Goal: Task Accomplishment & Management: Use online tool/utility

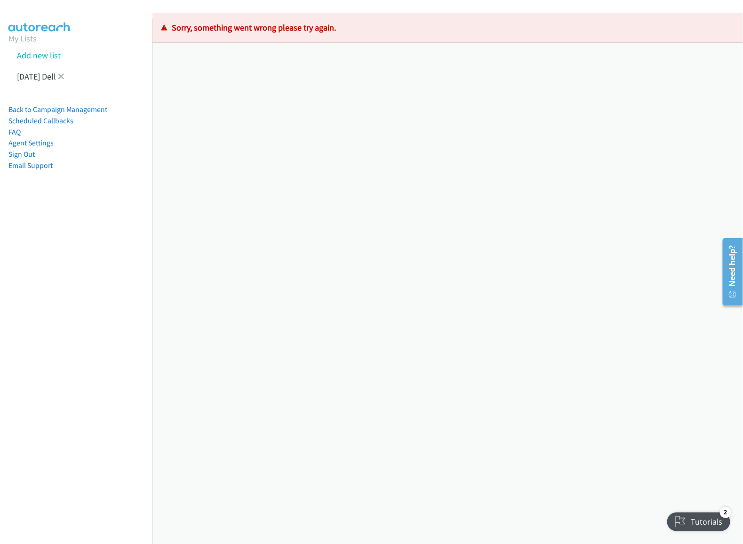
click at [72, 78] on li "Monday Dell" at bounding box center [84, 76] width 152 height 21
click at [70, 78] on li "Monday Dell" at bounding box center [84, 76] width 152 height 21
click at [64, 79] on link at bounding box center [61, 76] width 7 height 11
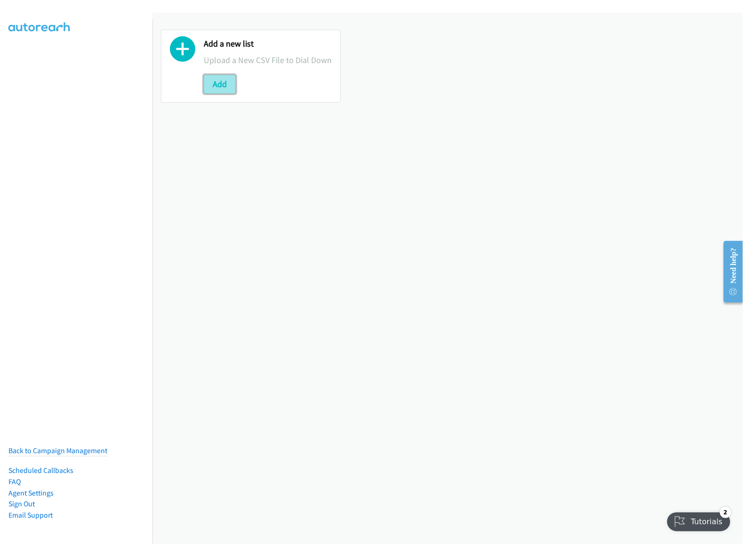
click at [214, 94] on button "Add" at bounding box center [220, 84] width 32 height 19
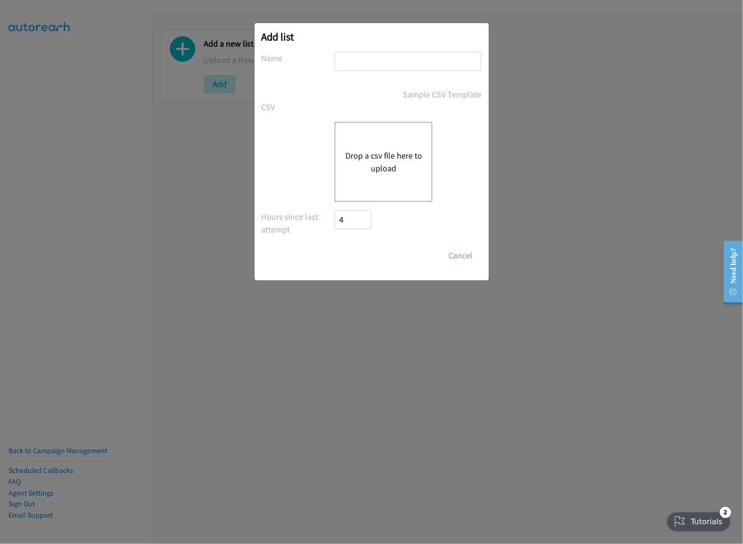
click at [383, 51] on div "Add list No phone fields were returned for that Report or List View Please uplo…" at bounding box center [371, 151] width 234 height 257
click at [383, 67] on input "text" at bounding box center [407, 61] width 147 height 19
click at [391, 52] on input "text" at bounding box center [407, 61] width 147 height 19
drag, startPoint x: 389, startPoint y: 54, endPoint x: 409, endPoint y: 78, distance: 31.1
click at [409, 78] on div "D" at bounding box center [407, 66] width 147 height 28
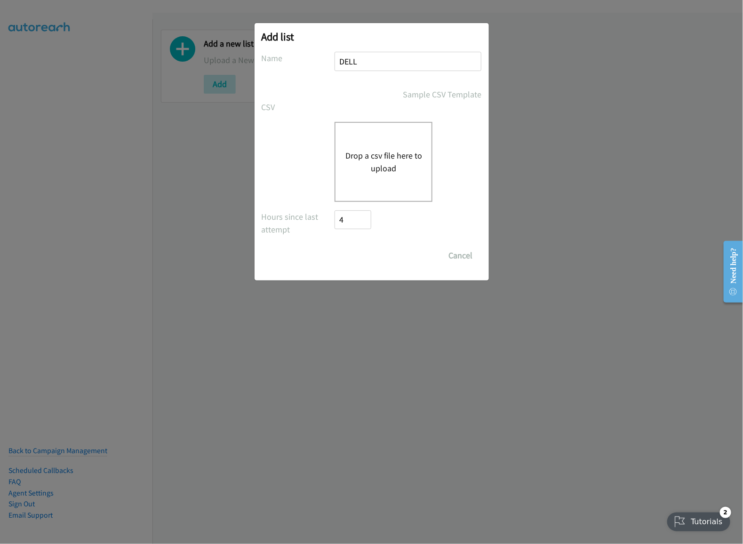
click at [366, 58] on input "DELL" at bounding box center [407, 61] width 147 height 19
type input "DELL MON"
click at [360, 150] on button "Drop a csv file here to upload" at bounding box center [383, 161] width 77 height 25
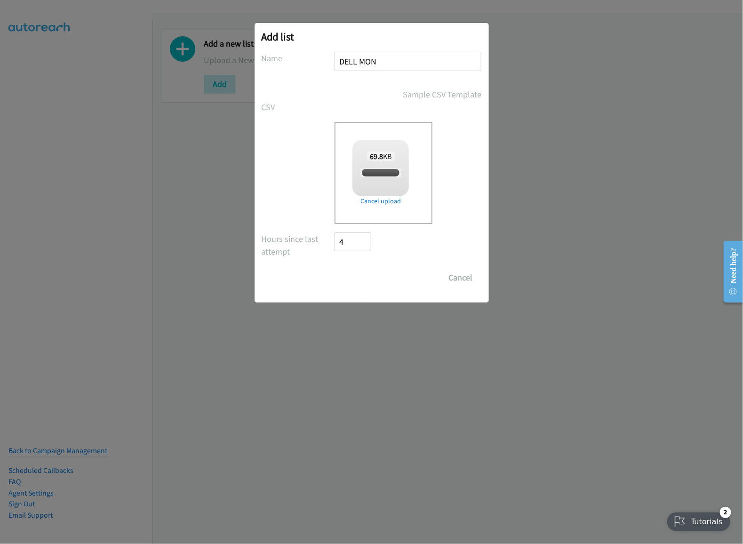
checkbox input "true"
click at [373, 280] on input "Save List" at bounding box center [359, 277] width 49 height 19
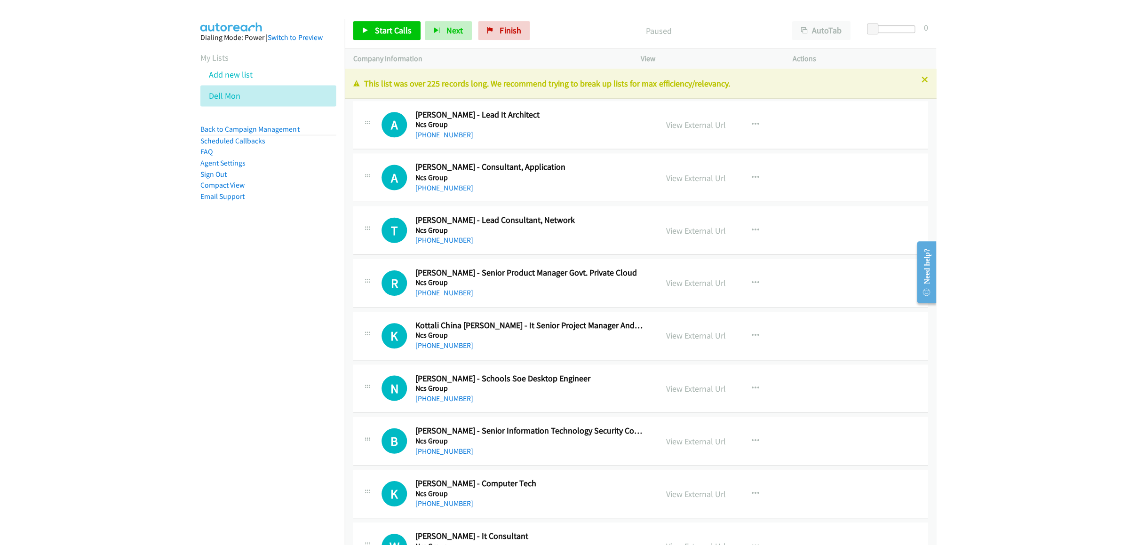
scroll to position [188, 0]
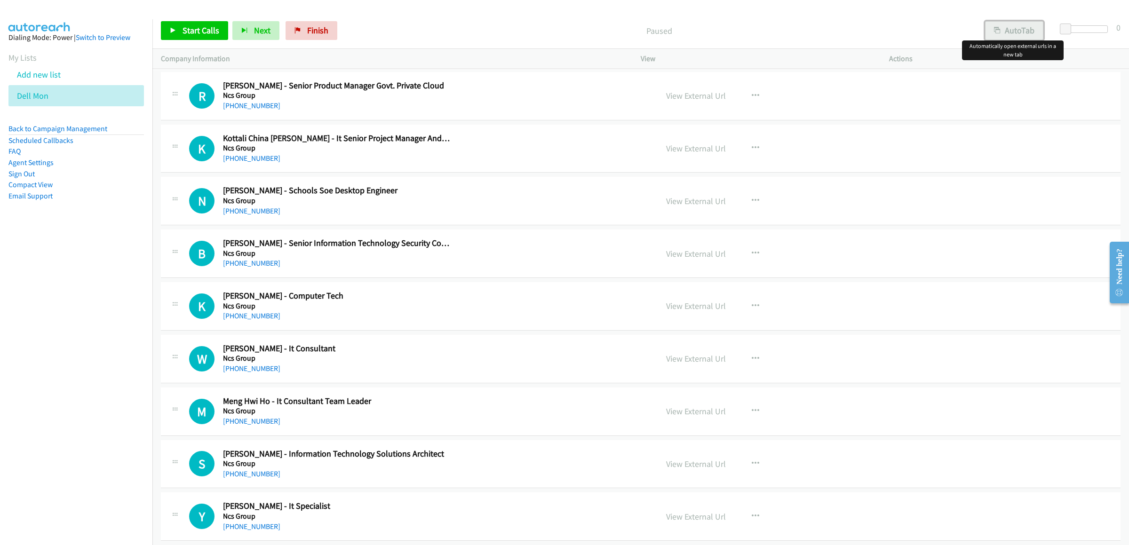
click at [742, 27] on button "AutoTab" at bounding box center [1014, 30] width 58 height 19
click at [192, 35] on span "Start Calls" at bounding box center [200, 30] width 37 height 11
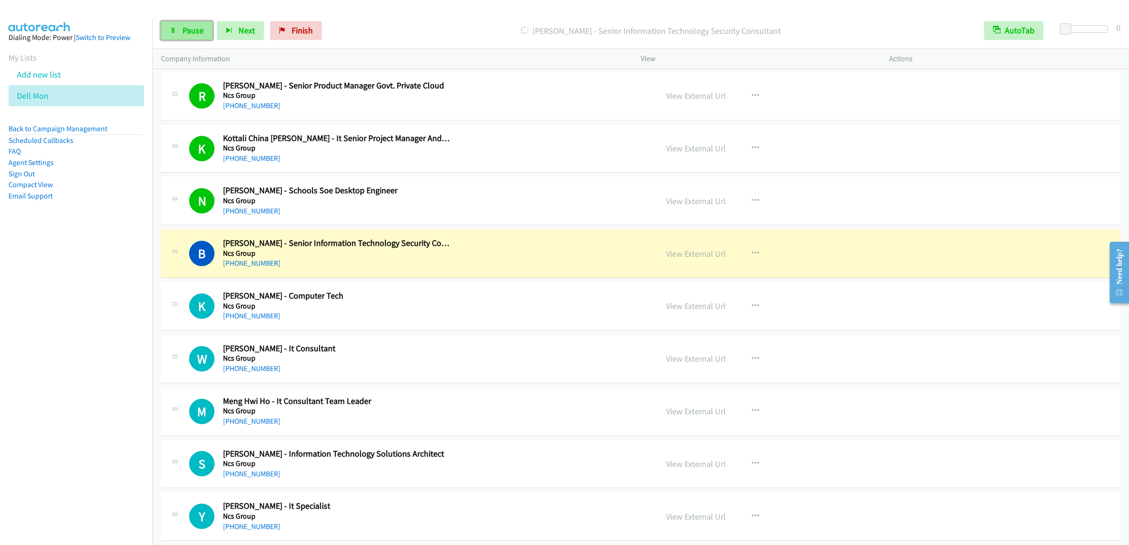
click at [184, 32] on span "Pause" at bounding box center [192, 30] width 21 height 11
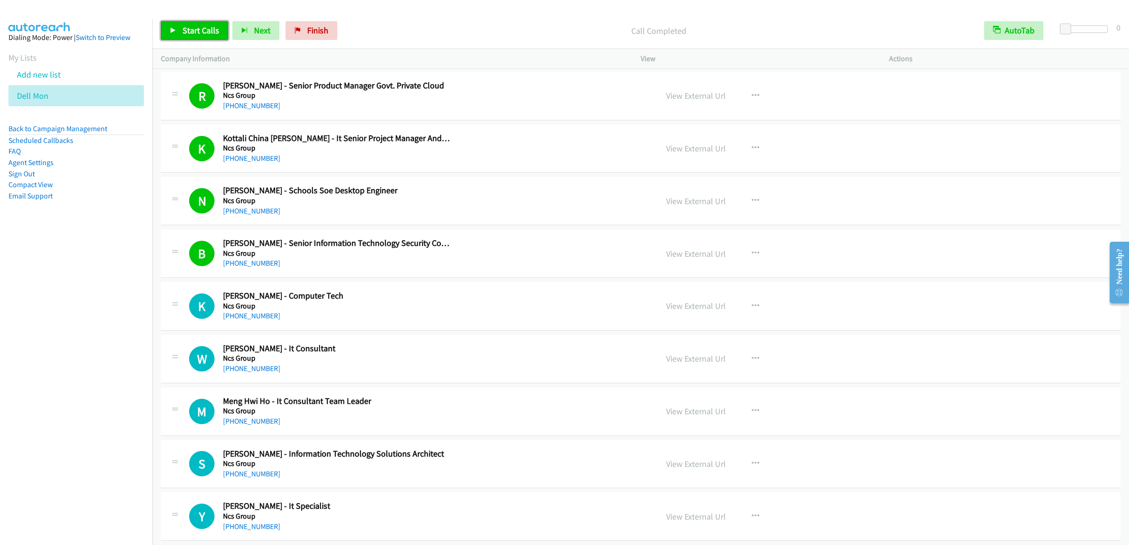
click at [195, 33] on span "Start Calls" at bounding box center [200, 30] width 37 height 11
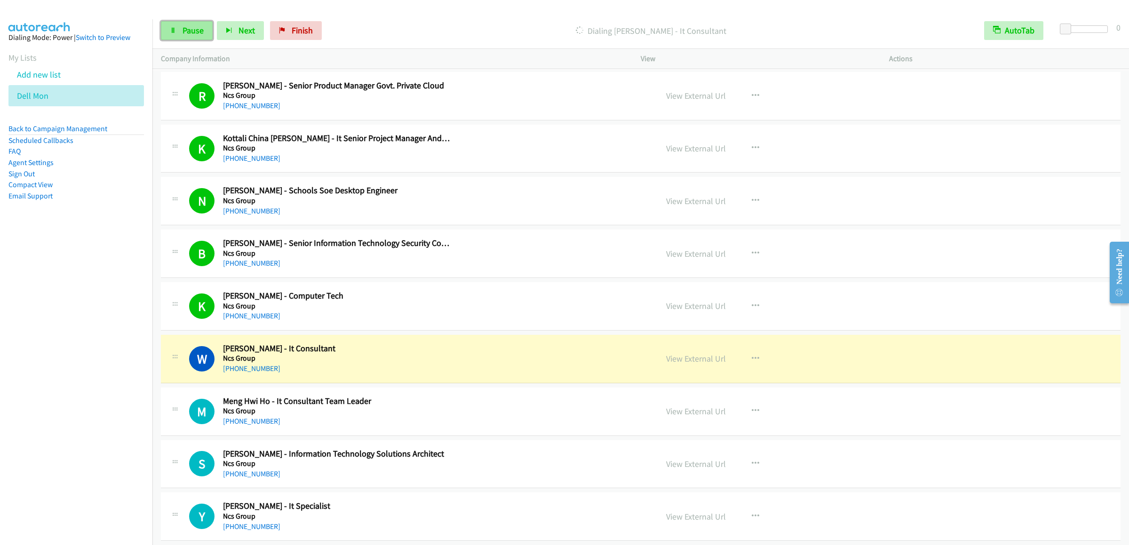
click at [192, 27] on span "Pause" at bounding box center [192, 30] width 21 height 11
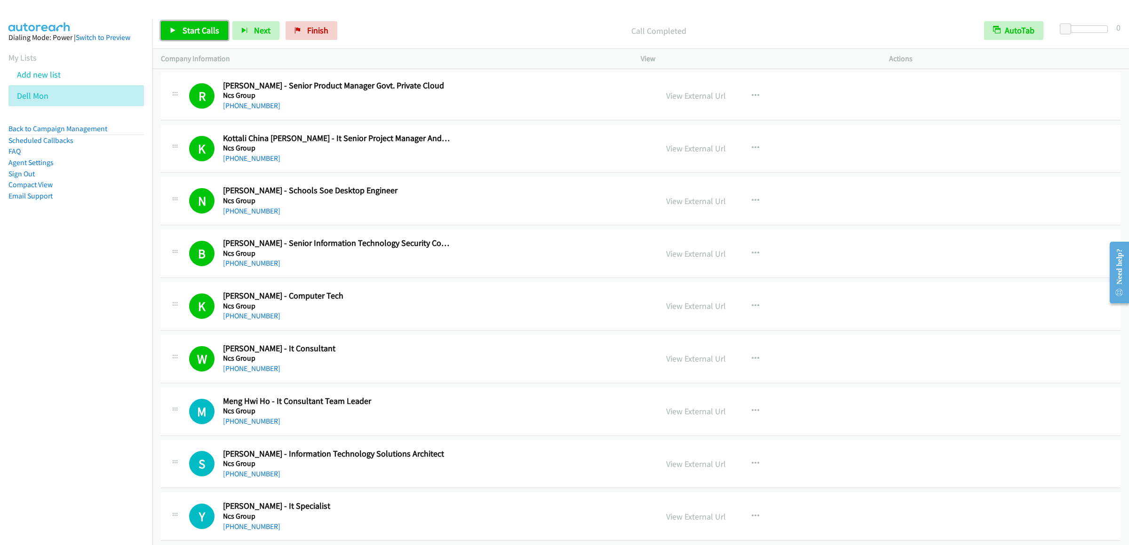
click at [188, 22] on link "Start Calls" at bounding box center [194, 30] width 67 height 19
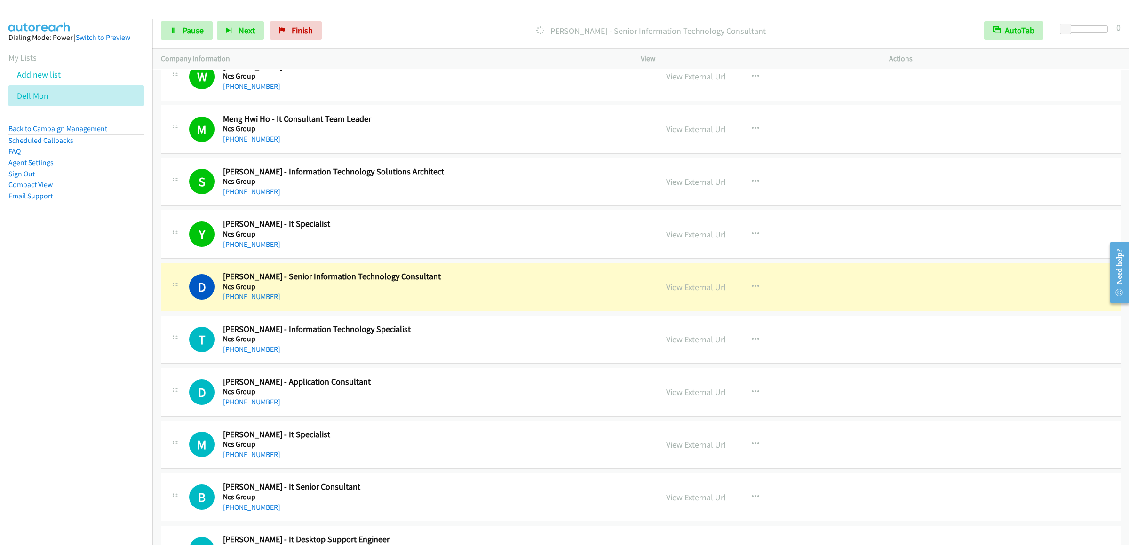
scroll to position [564, 0]
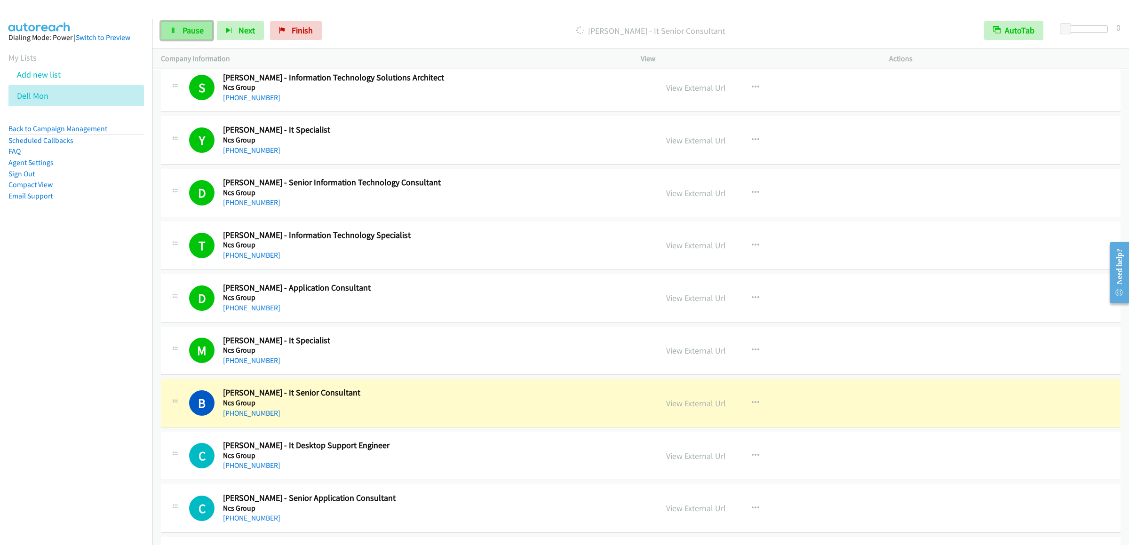
click at [174, 28] on icon at bounding box center [173, 31] width 7 height 7
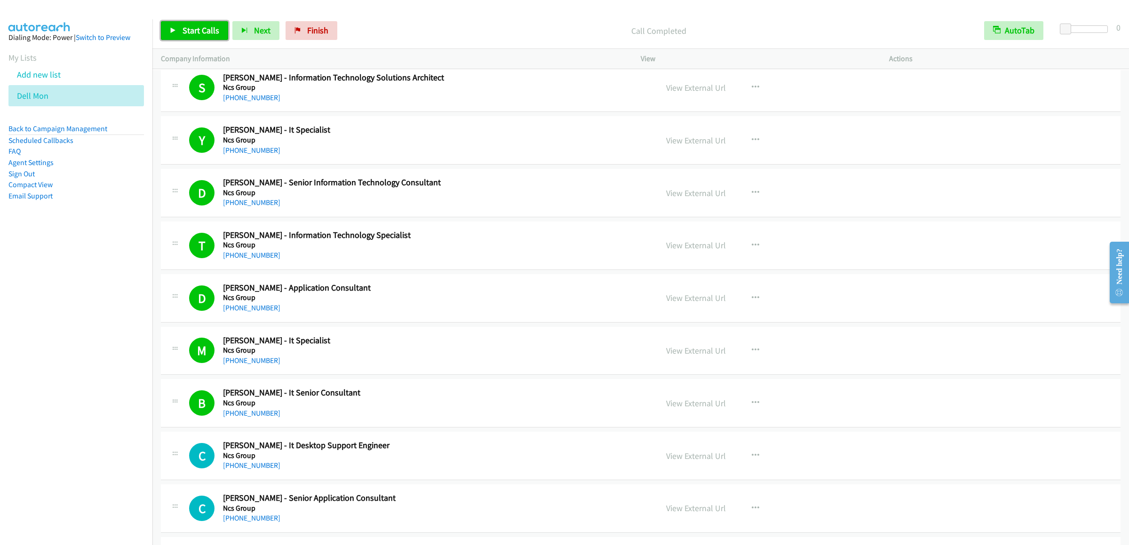
click at [188, 31] on span "Start Calls" at bounding box center [200, 30] width 37 height 11
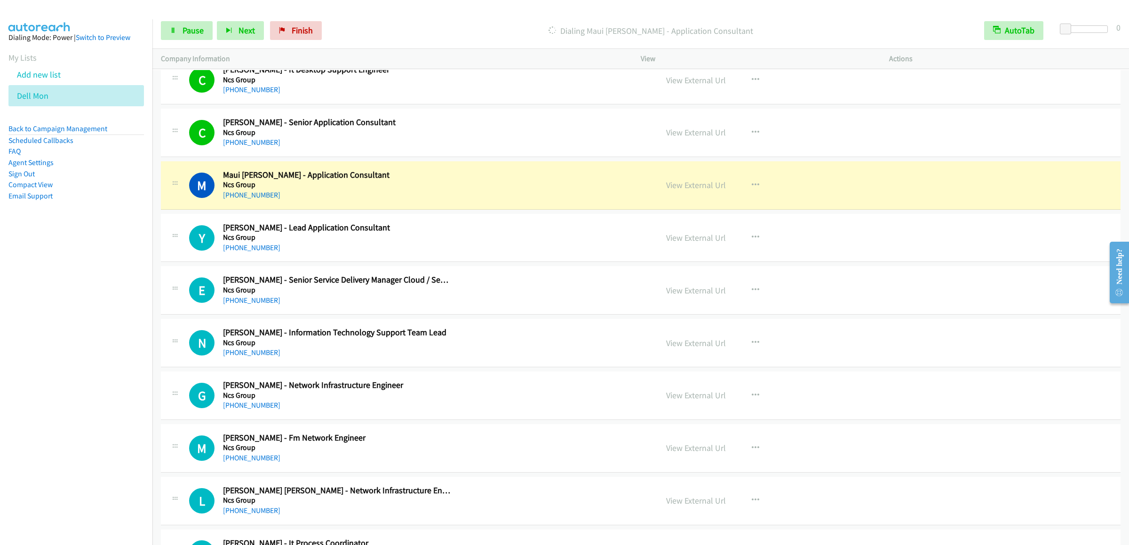
scroll to position [1035, 0]
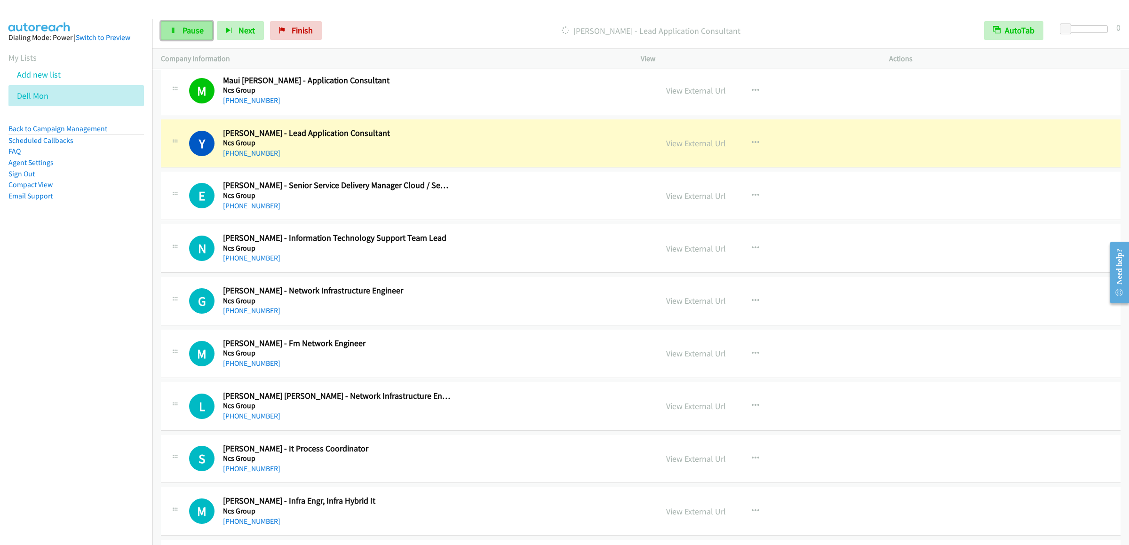
click at [189, 32] on span "Pause" at bounding box center [192, 30] width 21 height 11
click at [196, 23] on link "Start Calls" at bounding box center [194, 30] width 67 height 19
click at [188, 22] on link "Pause" at bounding box center [187, 30] width 52 height 19
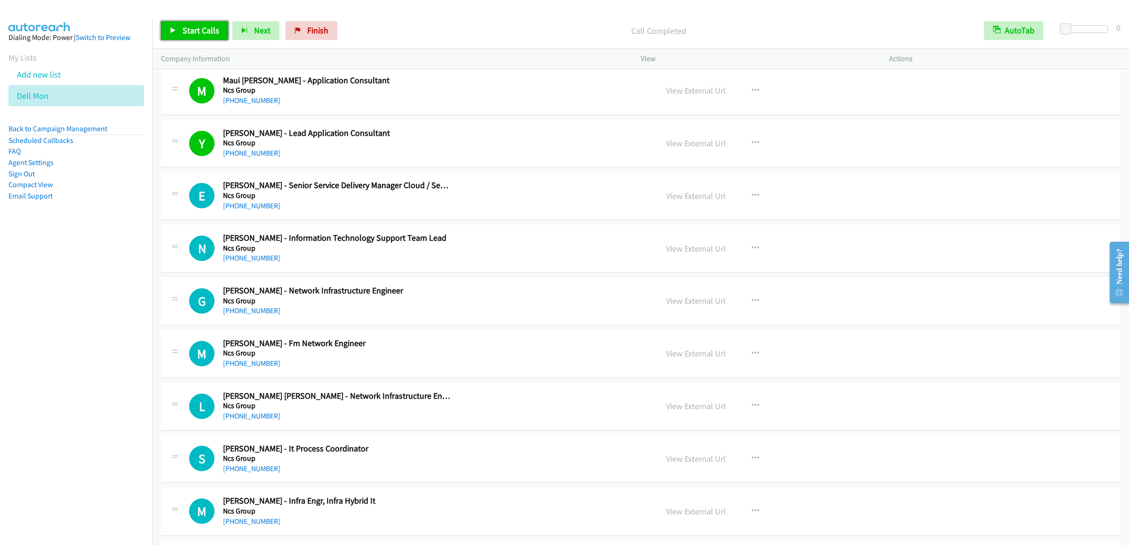
click at [211, 27] on span "Start Calls" at bounding box center [200, 30] width 37 height 11
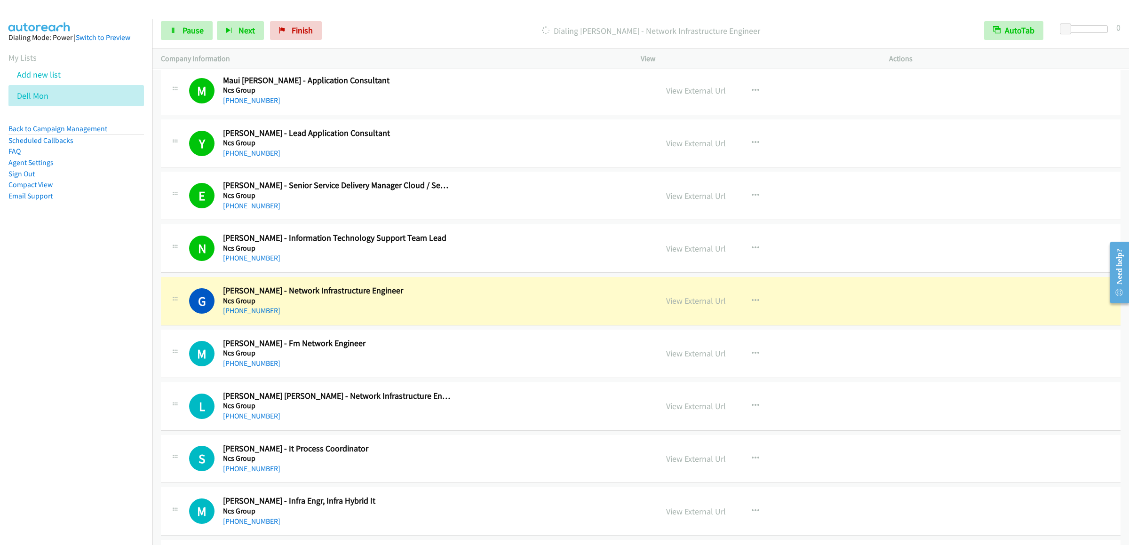
click at [178, 15] on div "Start Calls Pause Next Finish Dialing Girish Kalyankar - Network Infrastructure…" at bounding box center [640, 31] width 976 height 36
click at [177, 26] on link "Pause" at bounding box center [187, 30] width 52 height 19
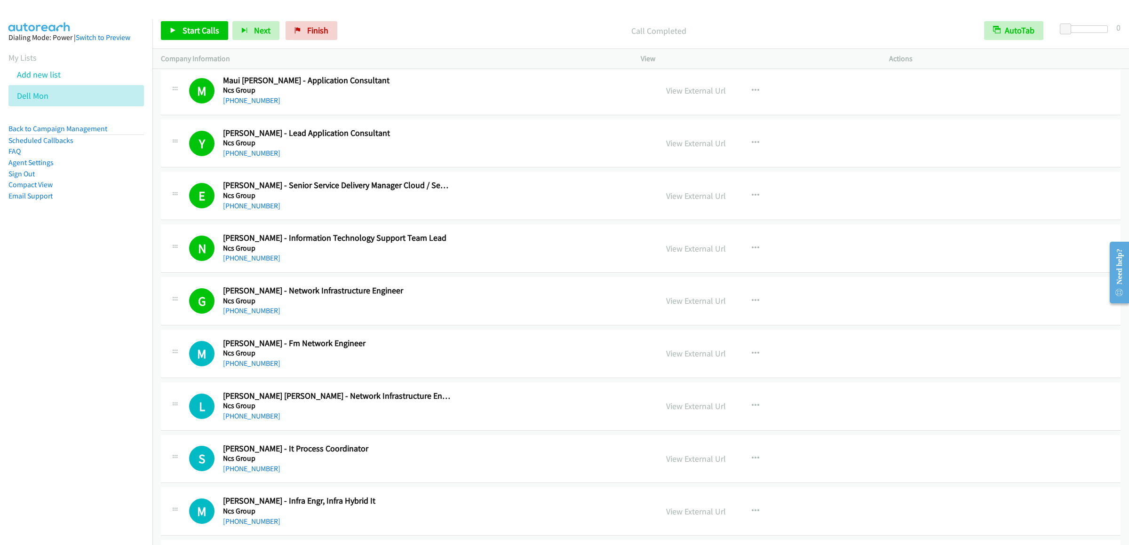
scroll to position [1222, 0]
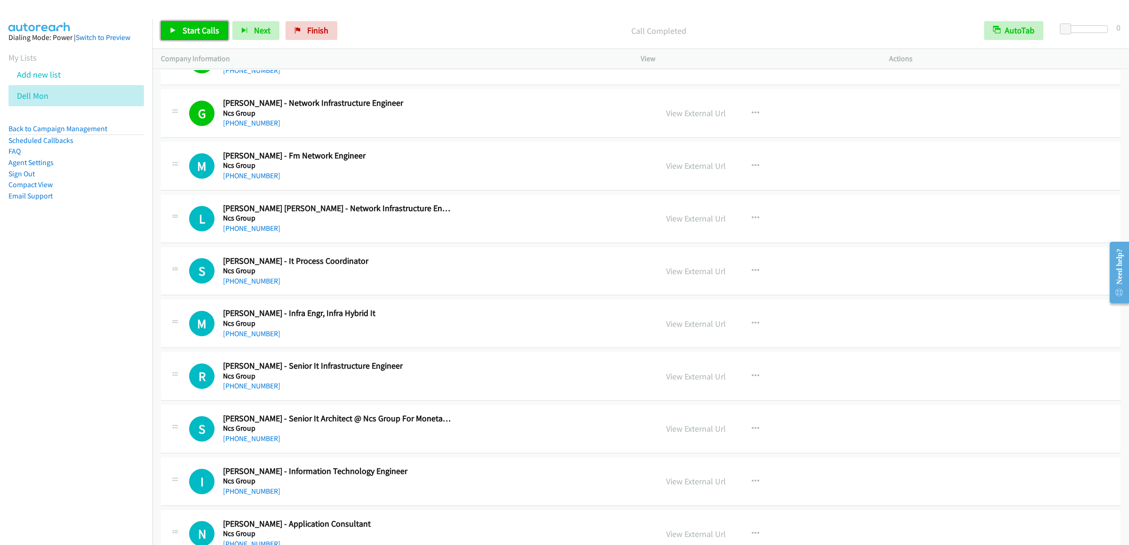
click at [188, 29] on span "Start Calls" at bounding box center [200, 30] width 37 height 11
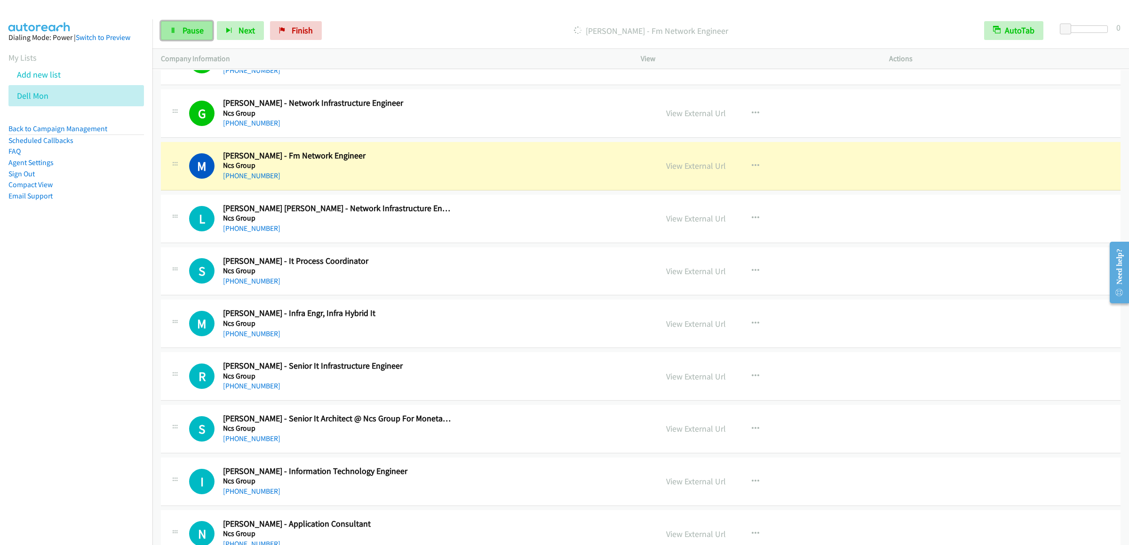
click at [182, 36] on link "Pause" at bounding box center [187, 30] width 52 height 19
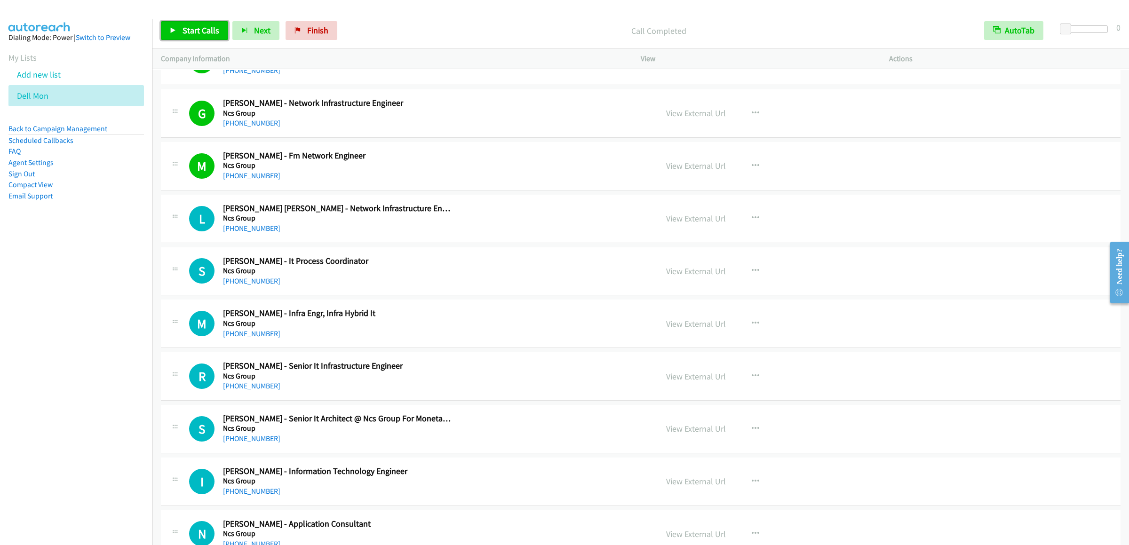
click at [176, 27] on link "Start Calls" at bounding box center [194, 30] width 67 height 19
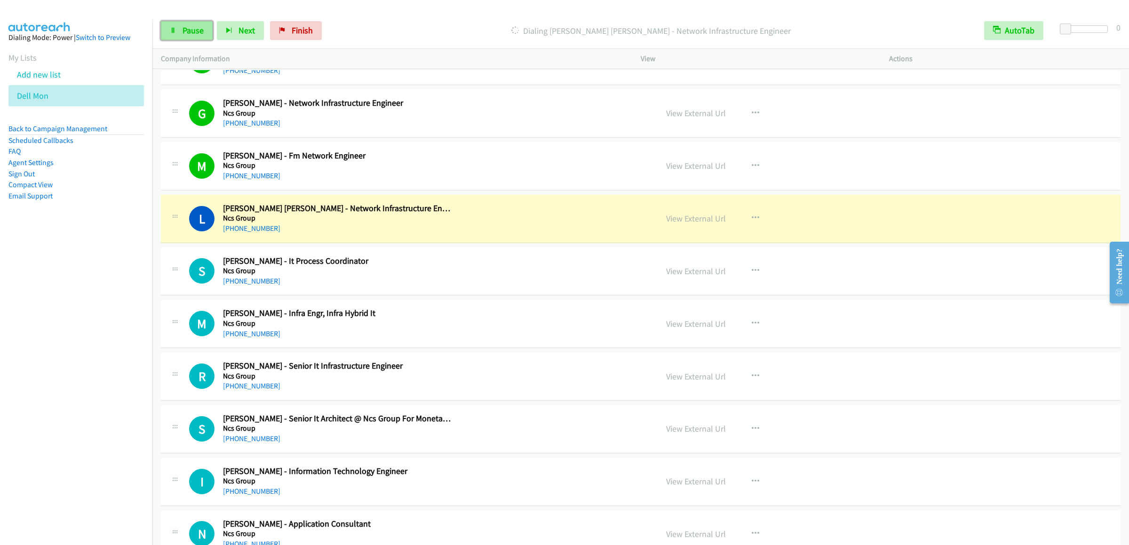
click at [175, 30] on icon at bounding box center [173, 31] width 7 height 7
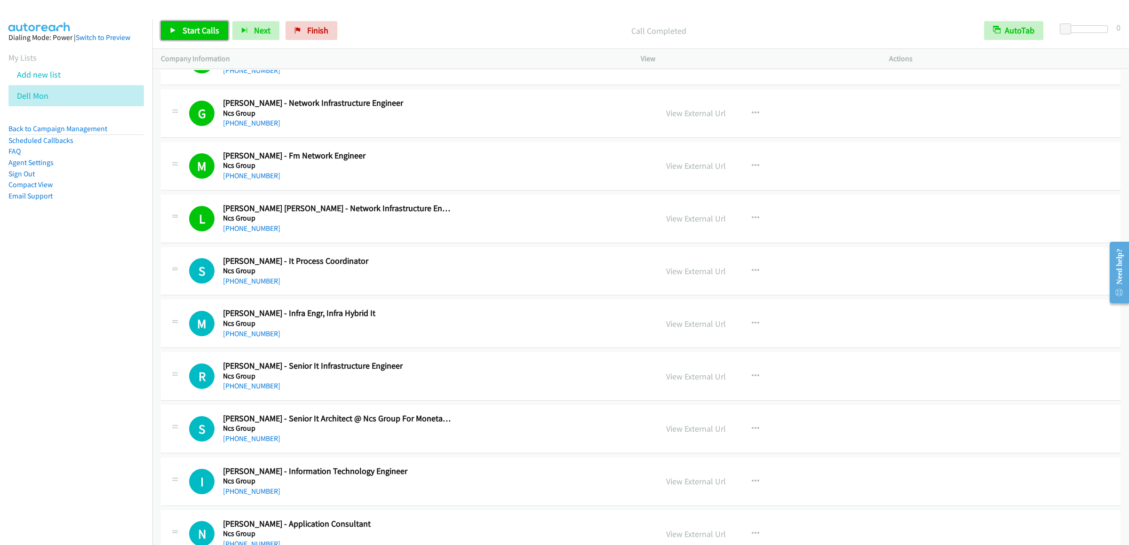
click at [216, 24] on link "Start Calls" at bounding box center [194, 30] width 67 height 19
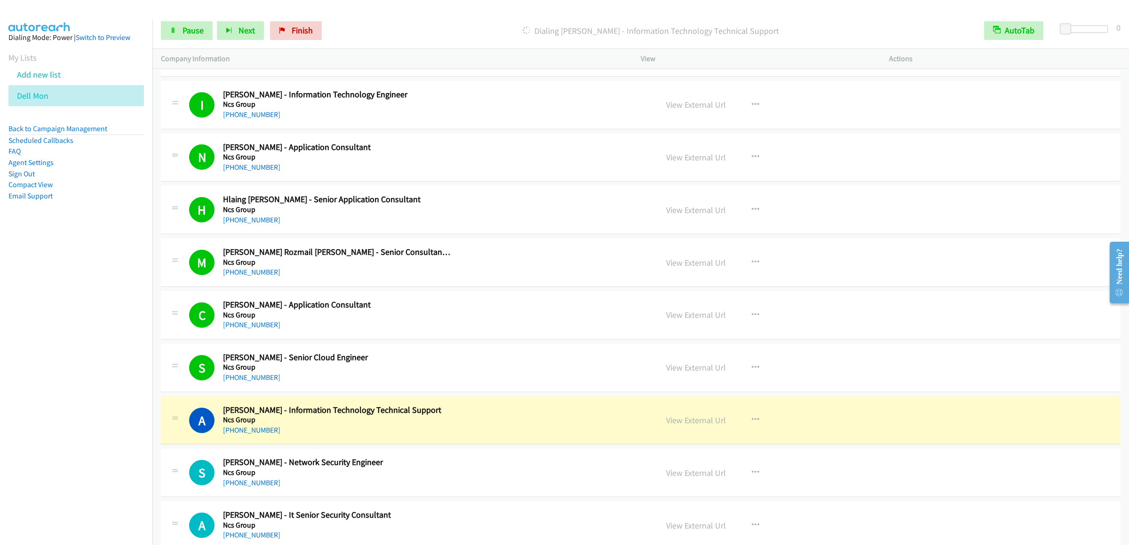
scroll to position [1787, 0]
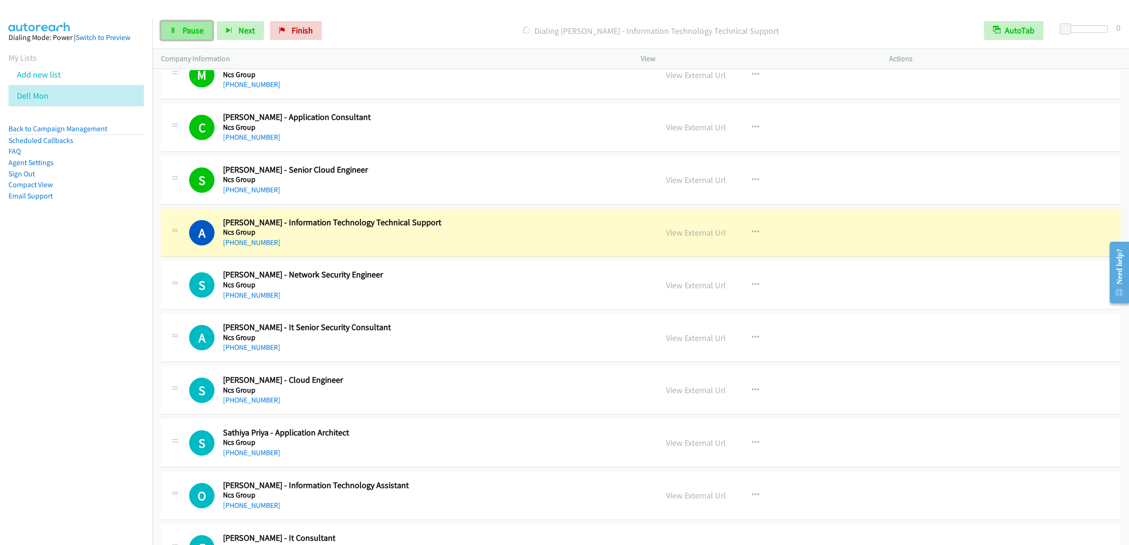
click at [188, 36] on link "Pause" at bounding box center [187, 30] width 52 height 19
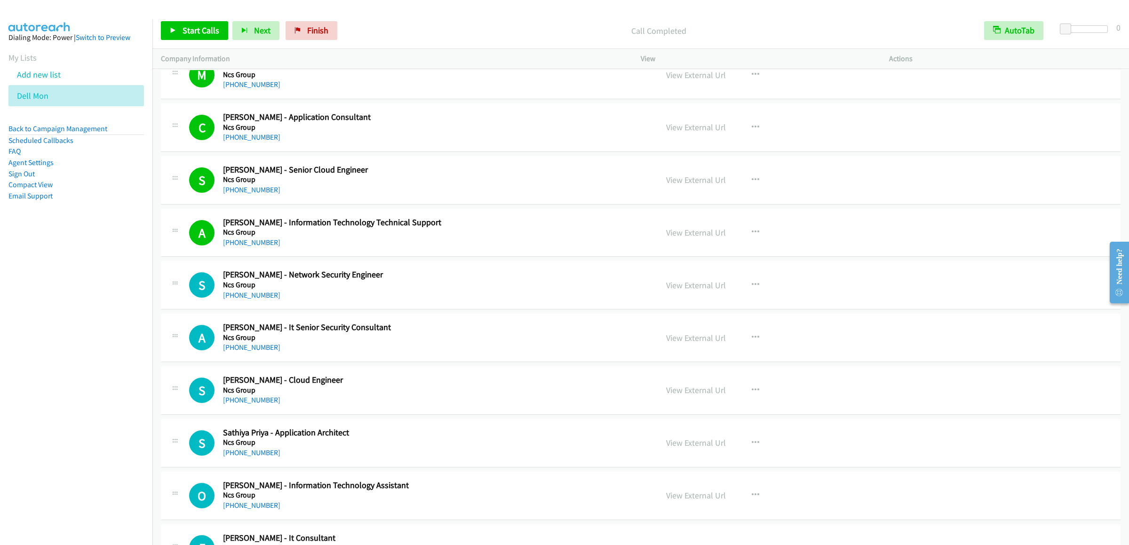
scroll to position [1881, 0]
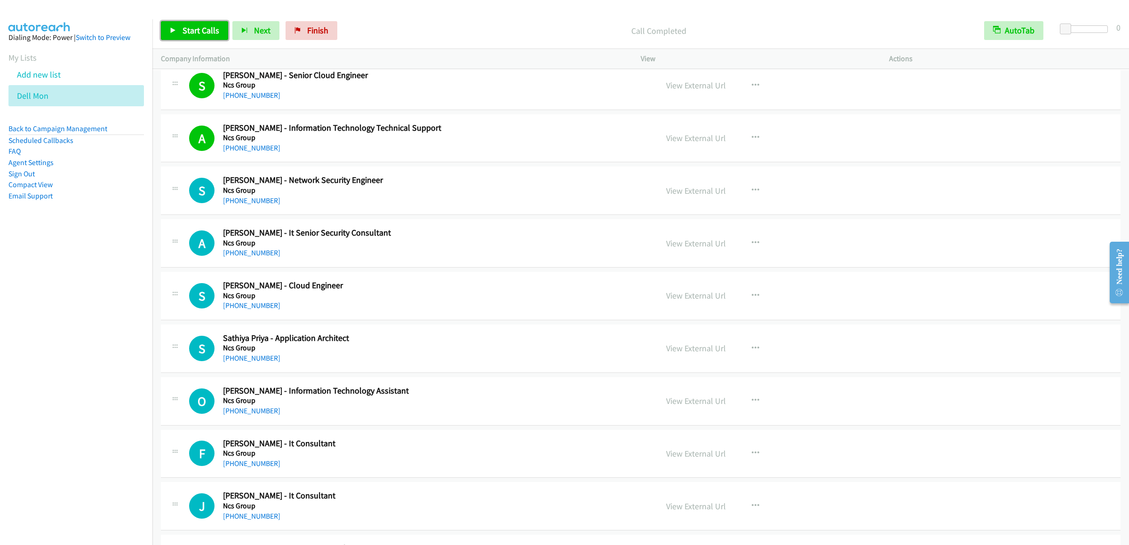
click at [192, 33] on span "Start Calls" at bounding box center [200, 30] width 37 height 11
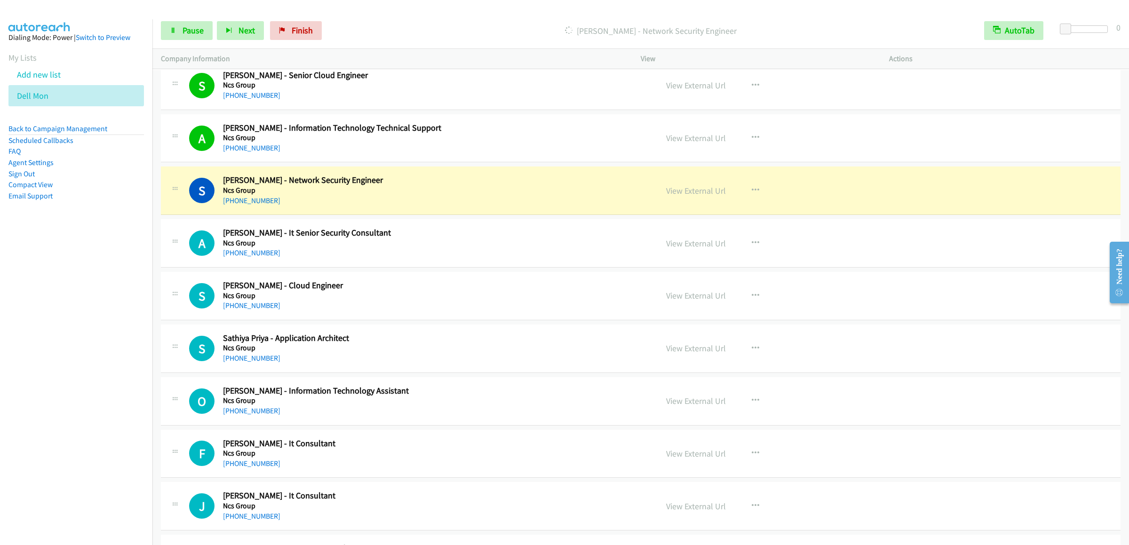
scroll to position [1975, 0]
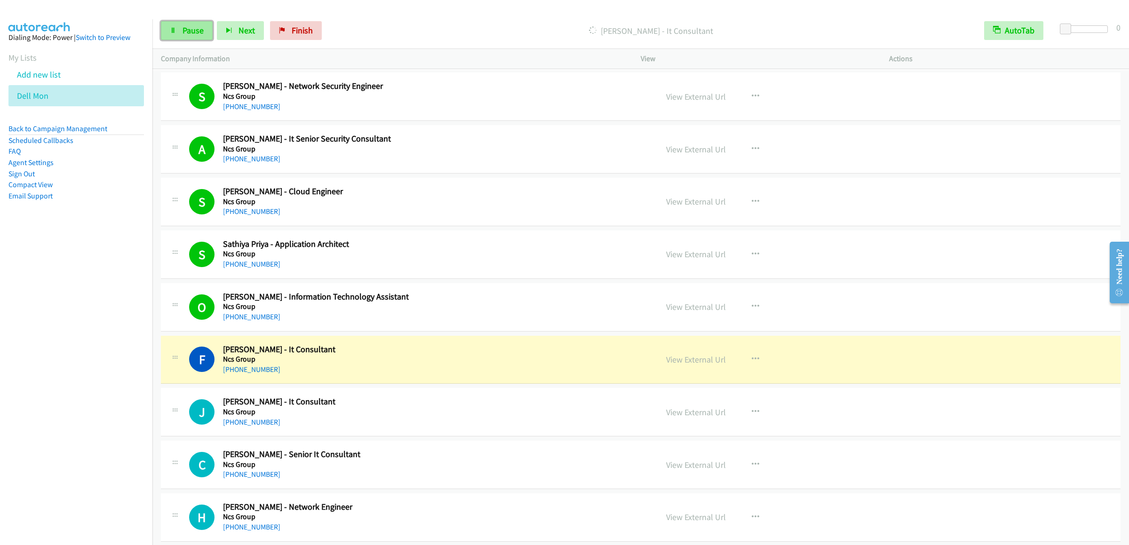
click at [190, 32] on span "Pause" at bounding box center [192, 30] width 21 height 11
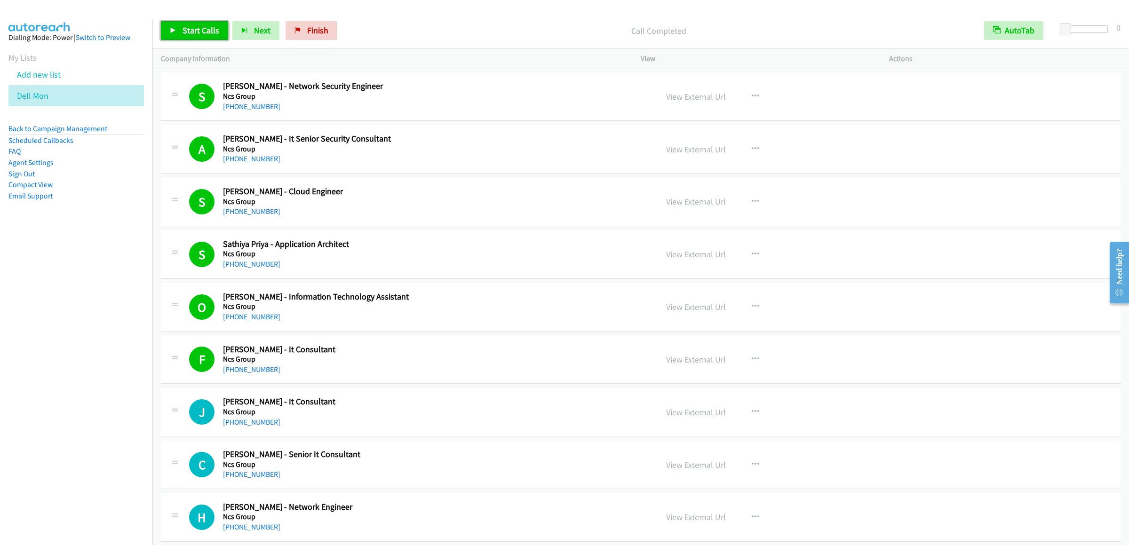
click at [175, 24] on link "Start Calls" at bounding box center [194, 30] width 67 height 19
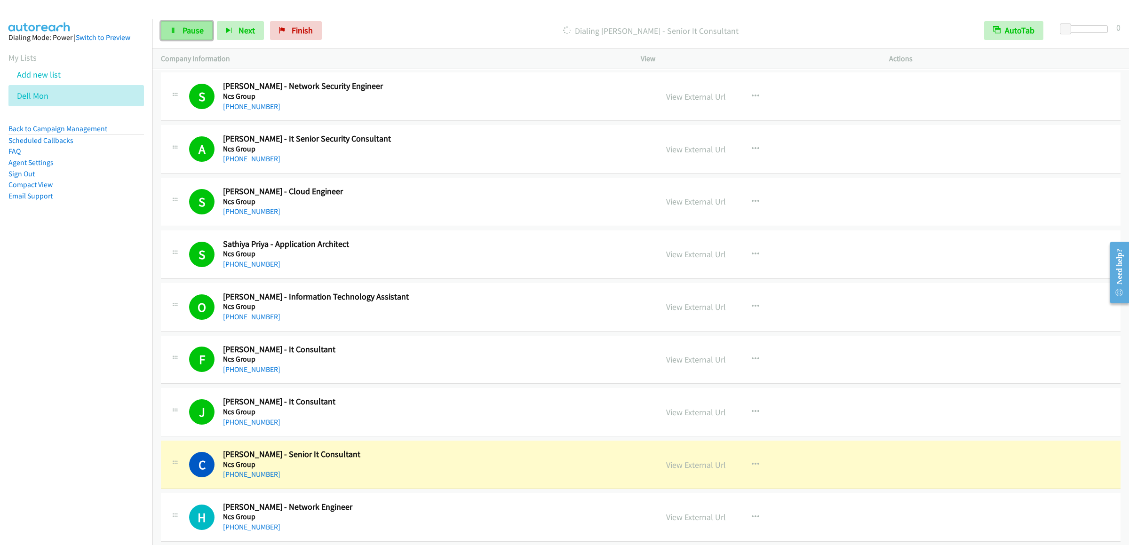
click at [202, 37] on link "Pause" at bounding box center [187, 30] width 52 height 19
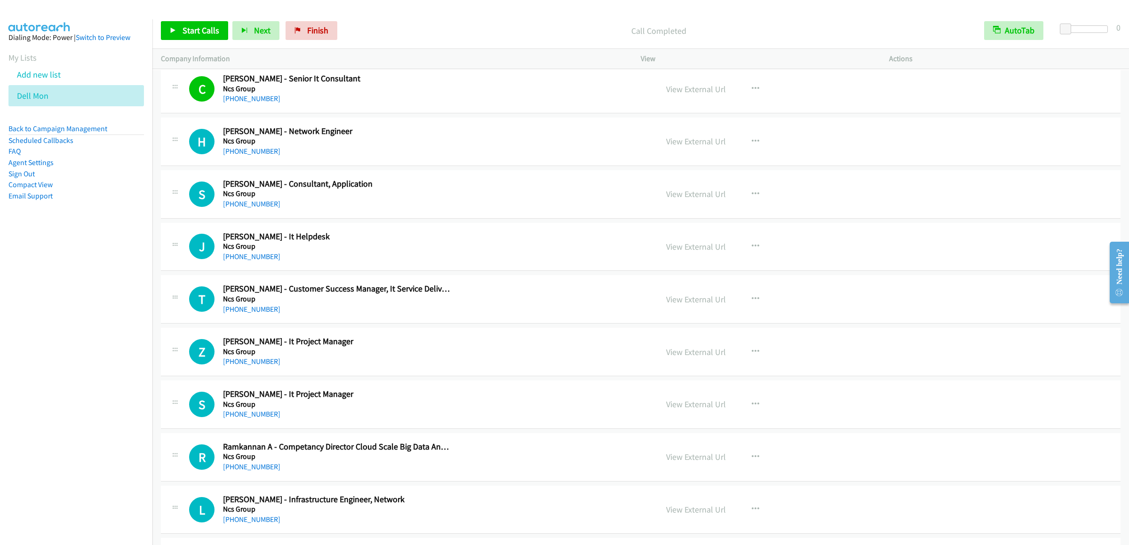
scroll to position [2258, 0]
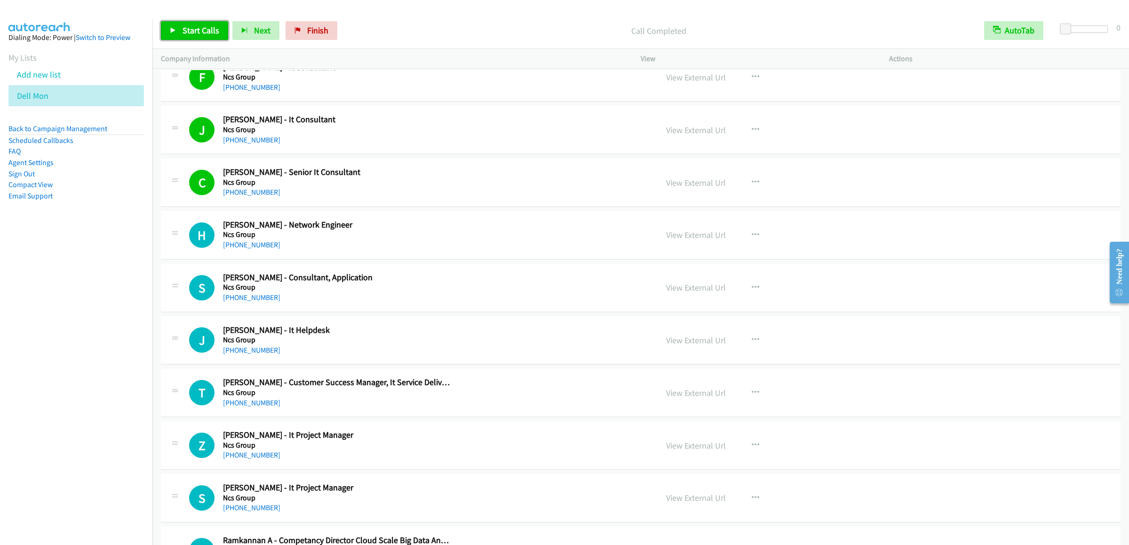
click at [199, 27] on span "Start Calls" at bounding box center [200, 30] width 37 height 11
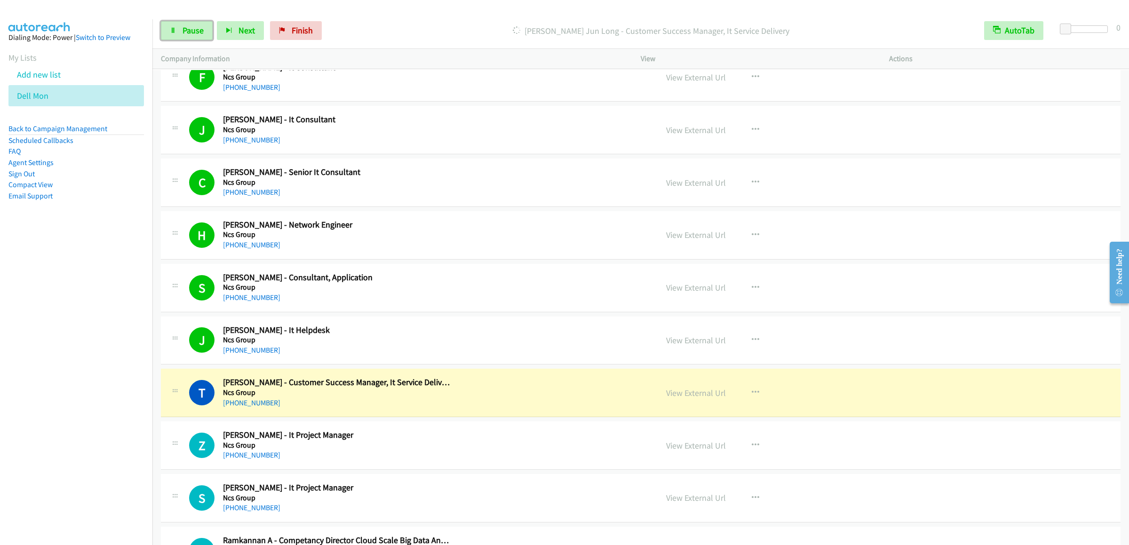
drag, startPoint x: 179, startPoint y: 31, endPoint x: 623, endPoint y: 151, distance: 459.5
click at [179, 31] on link "Pause" at bounding box center [187, 30] width 52 height 19
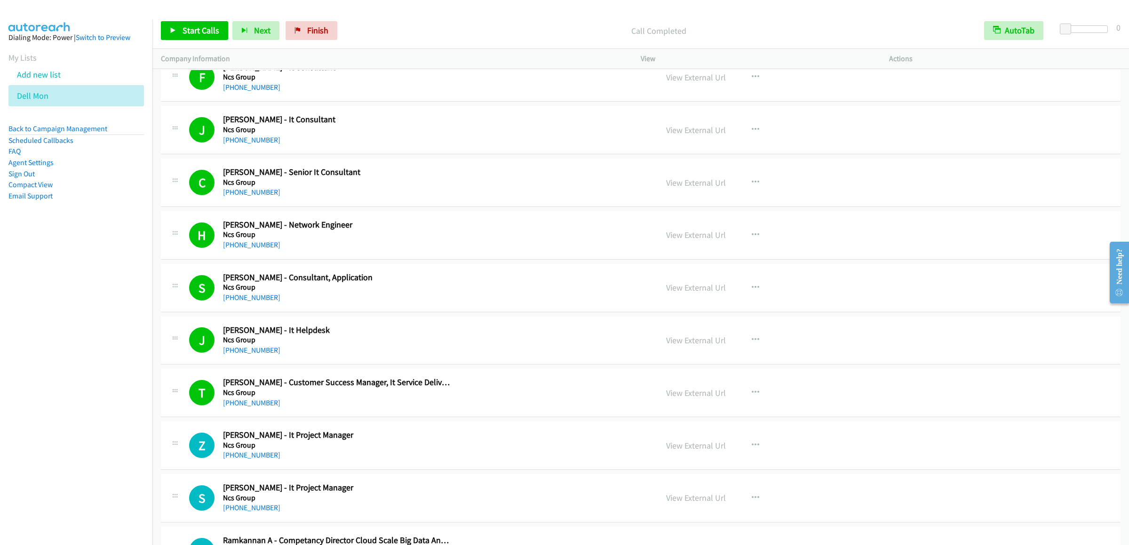
scroll to position [2446, 0]
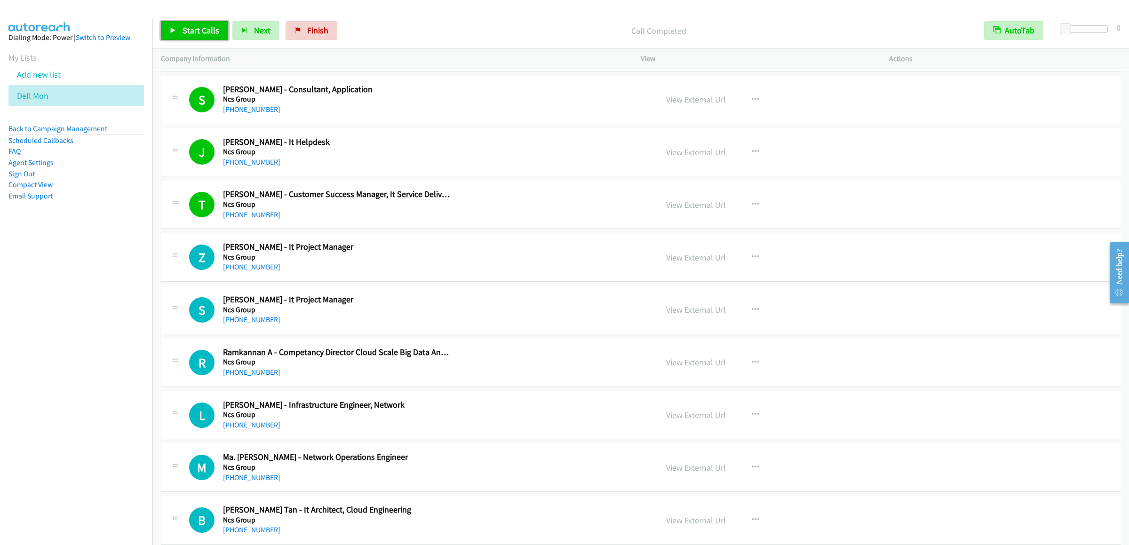
click at [185, 27] on span "Start Calls" at bounding box center [200, 30] width 37 height 11
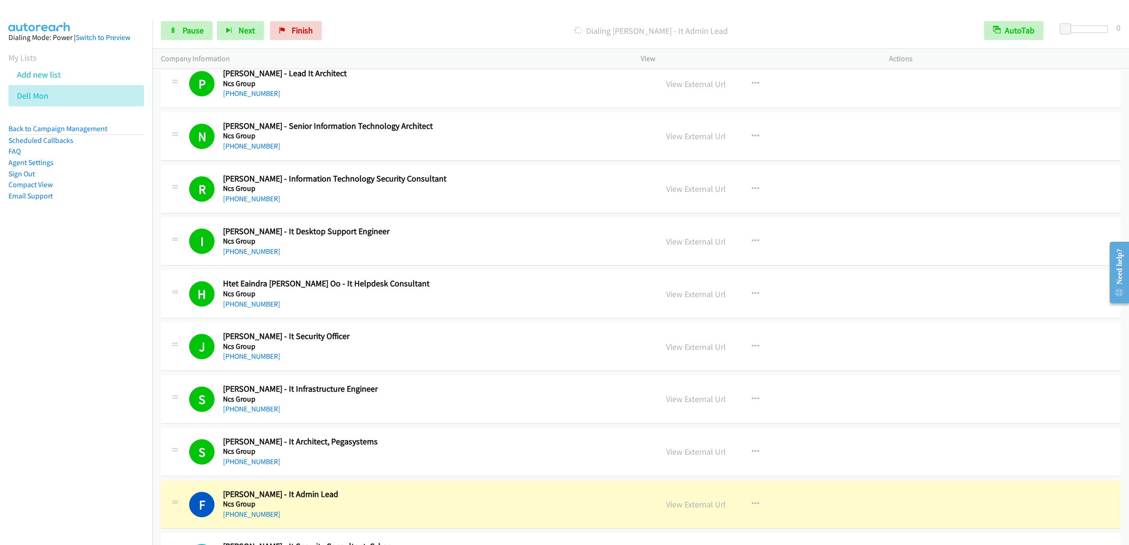
scroll to position [3575, 0]
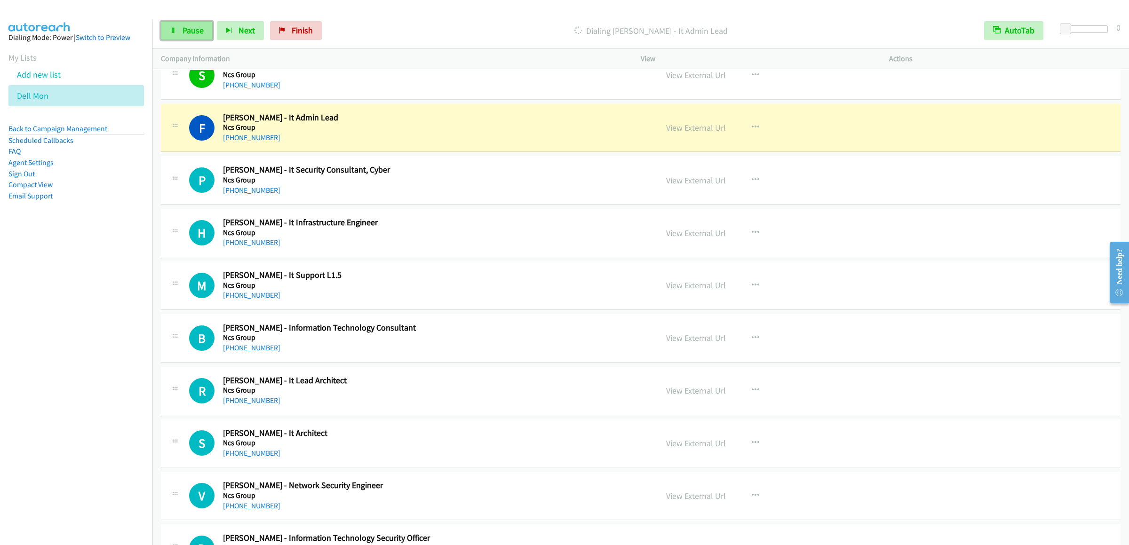
click at [185, 26] on span "Pause" at bounding box center [192, 30] width 21 height 11
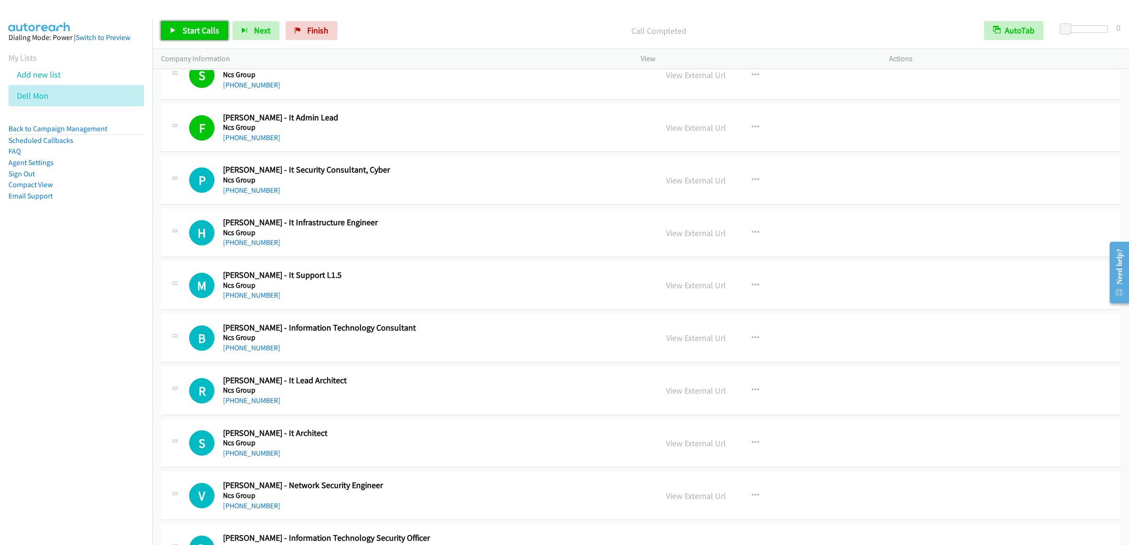
click at [166, 30] on link "Start Calls" at bounding box center [194, 30] width 67 height 19
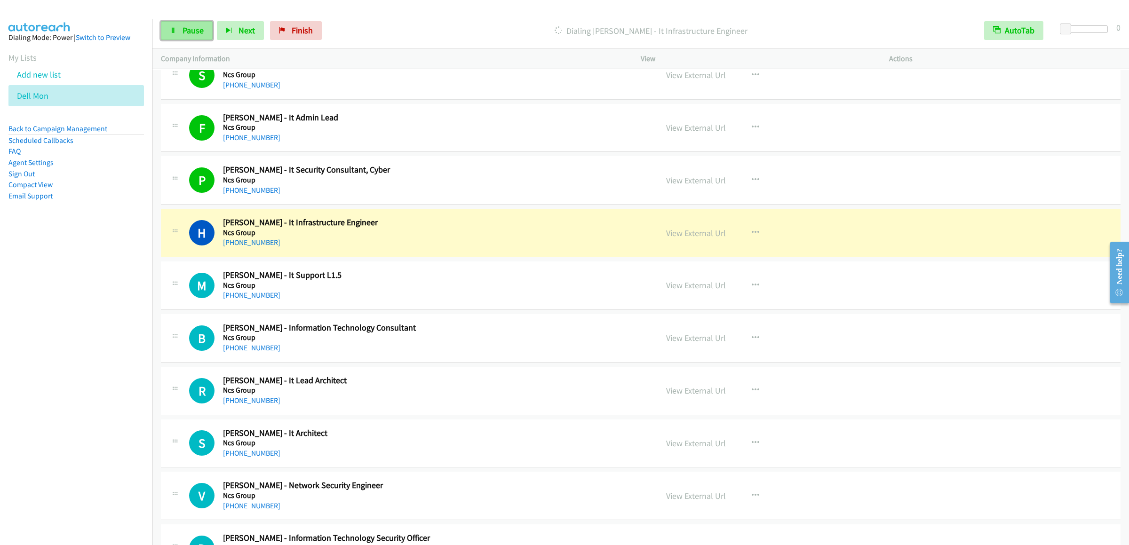
click at [198, 37] on link "Pause" at bounding box center [187, 30] width 52 height 19
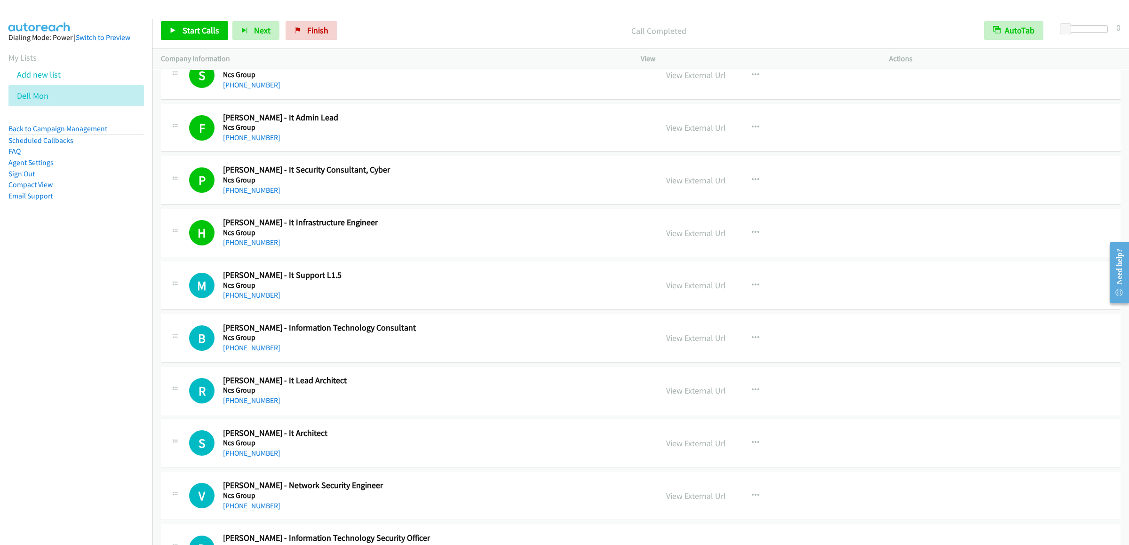
click at [178, 42] on div "Start Calls Pause Next Finish Call Completed AutoTab AutoTab 0" at bounding box center [640, 31] width 976 height 36
click at [192, 34] on span "Start Calls" at bounding box center [200, 30] width 37 height 11
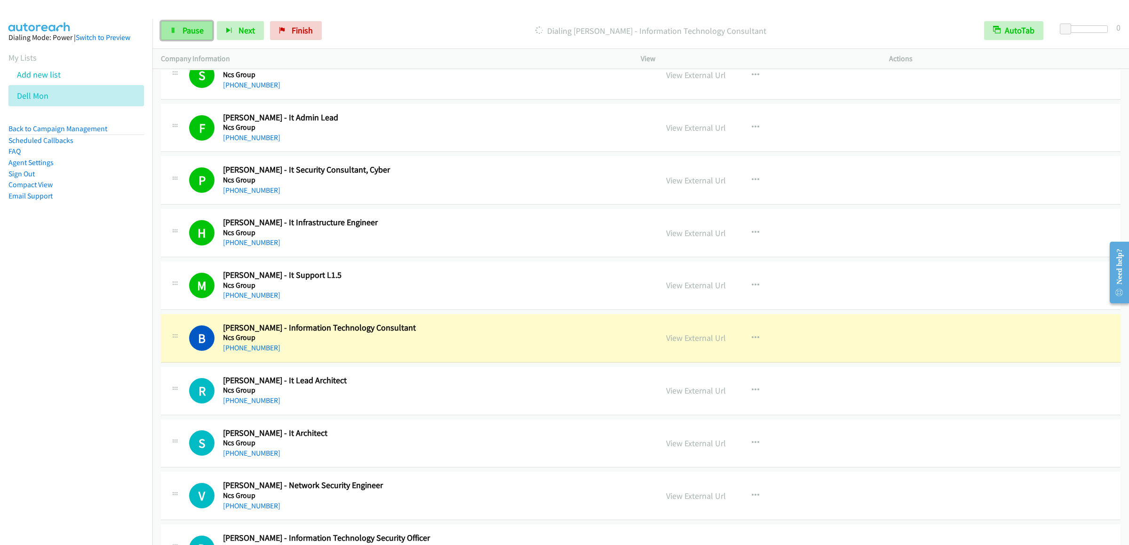
drag, startPoint x: 169, startPoint y: 34, endPoint x: 175, endPoint y: 34, distance: 5.6
click at [169, 34] on link "Pause" at bounding box center [187, 30] width 52 height 19
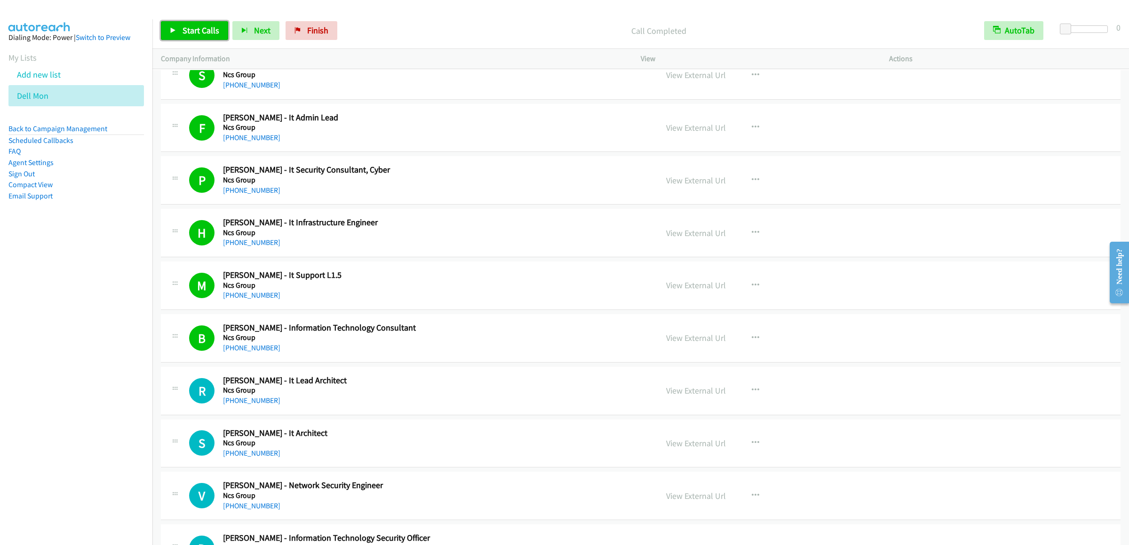
click at [190, 37] on link "Start Calls" at bounding box center [194, 30] width 67 height 19
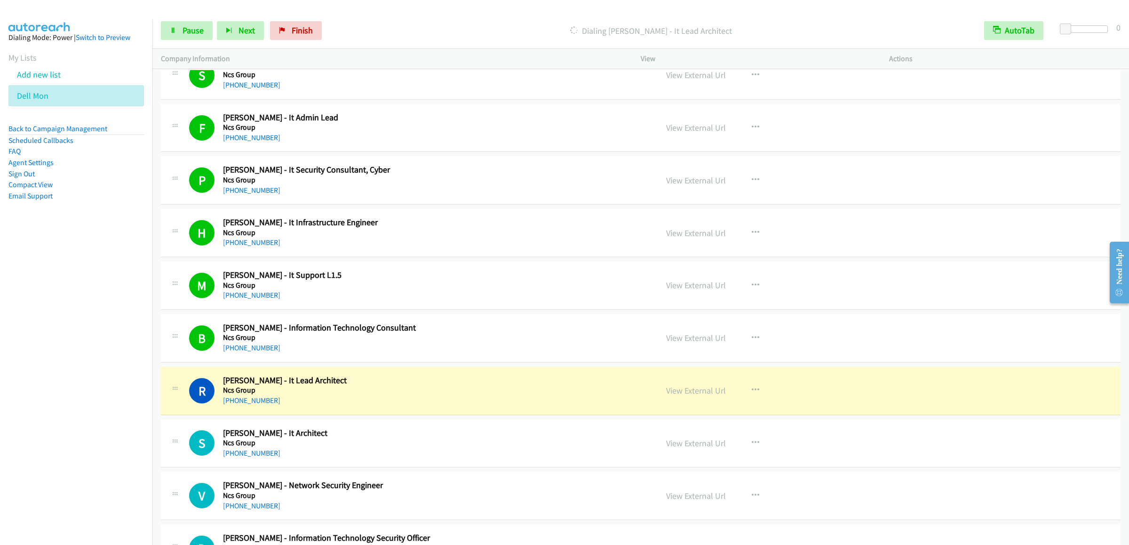
scroll to position [3762, 0]
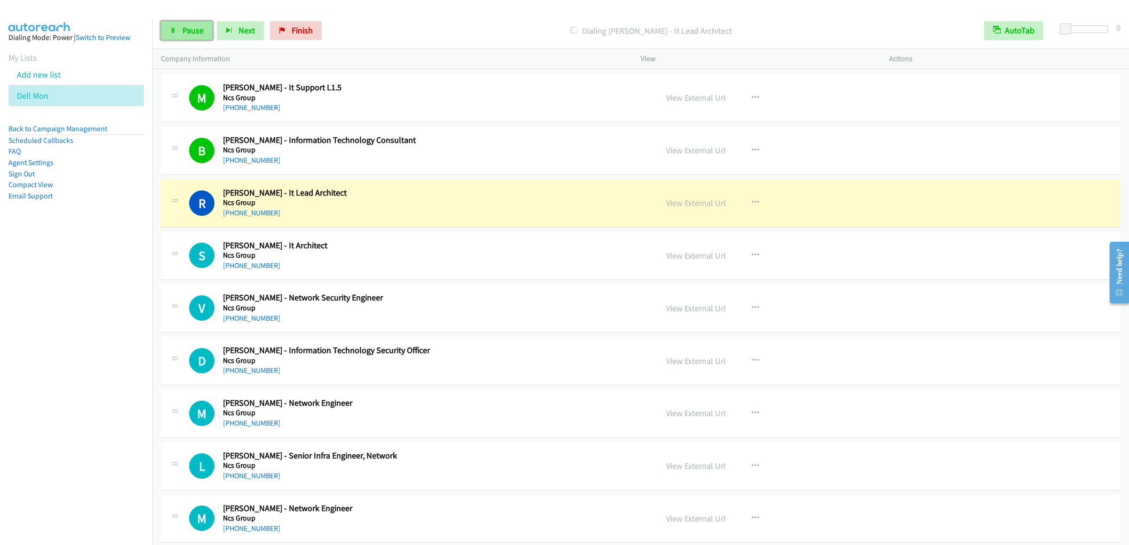
click at [195, 33] on span "Pause" at bounding box center [192, 30] width 21 height 11
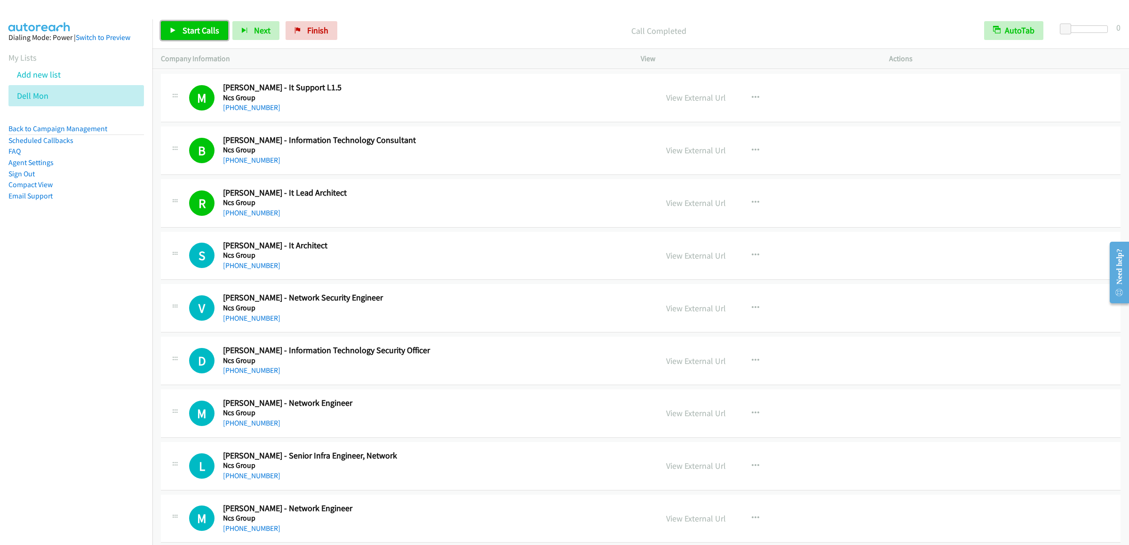
click at [207, 27] on span "Start Calls" at bounding box center [200, 30] width 37 height 11
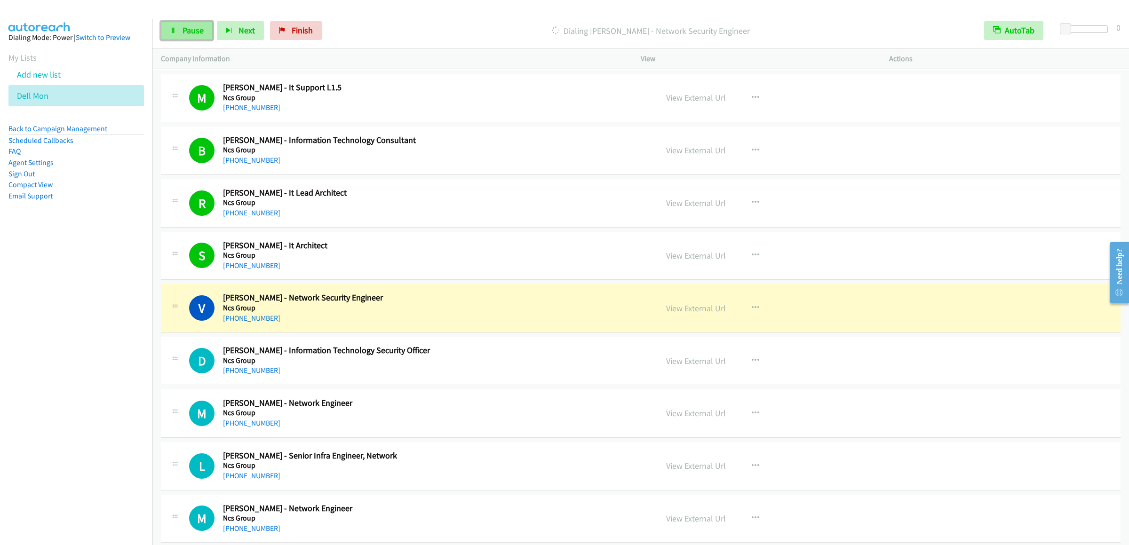
click at [186, 37] on link "Pause" at bounding box center [187, 30] width 52 height 19
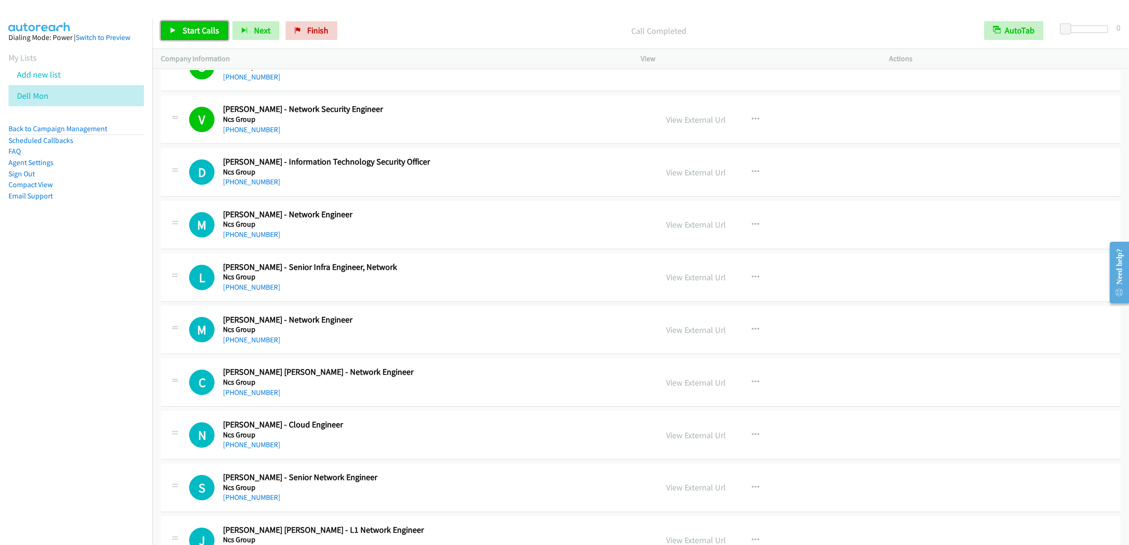
click at [198, 31] on span "Start Calls" at bounding box center [200, 30] width 37 height 11
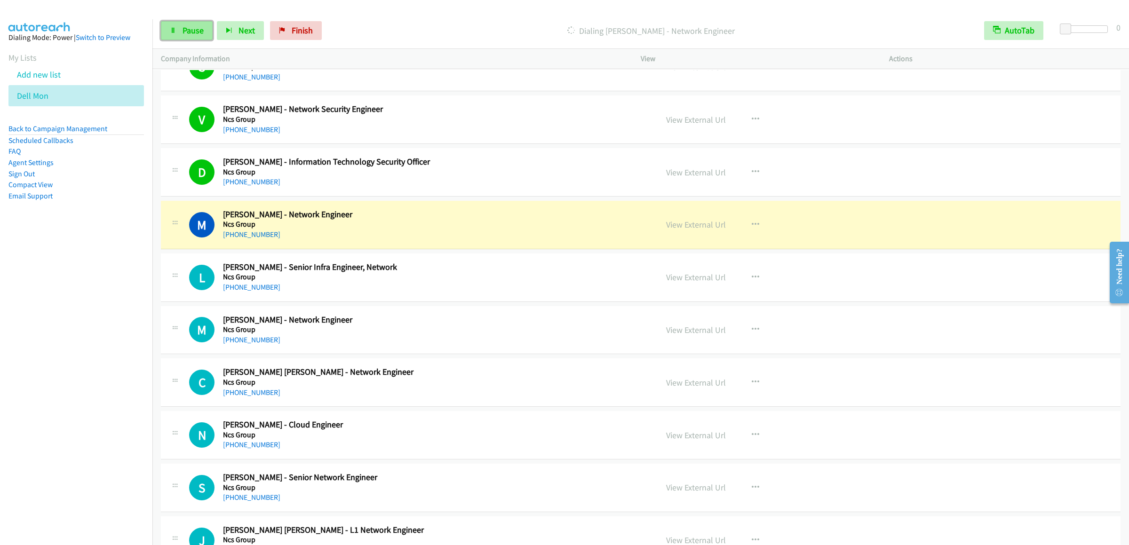
click at [188, 24] on link "Pause" at bounding box center [187, 30] width 52 height 19
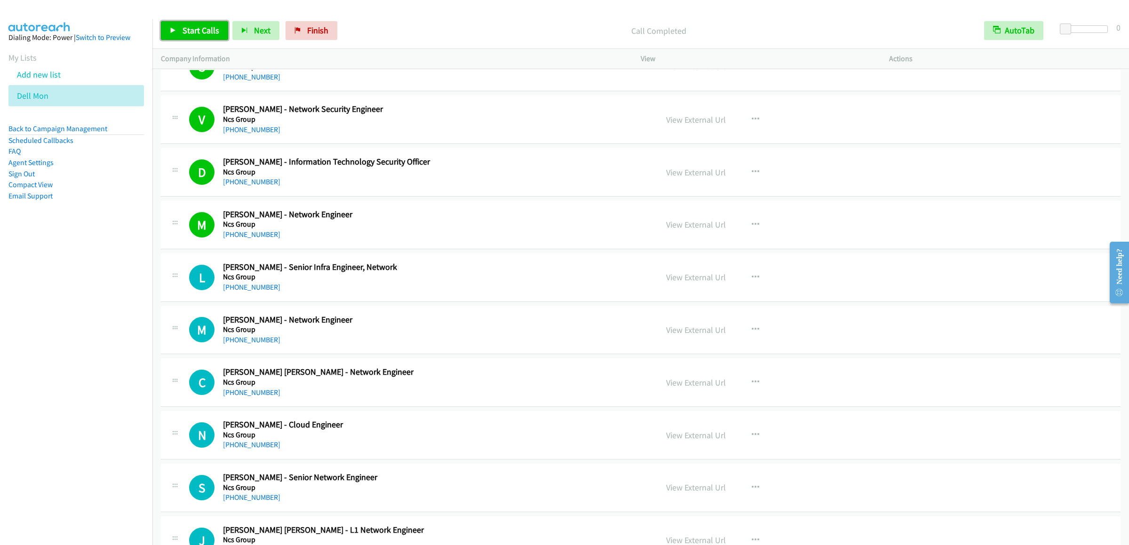
click at [206, 37] on link "Start Calls" at bounding box center [194, 30] width 67 height 19
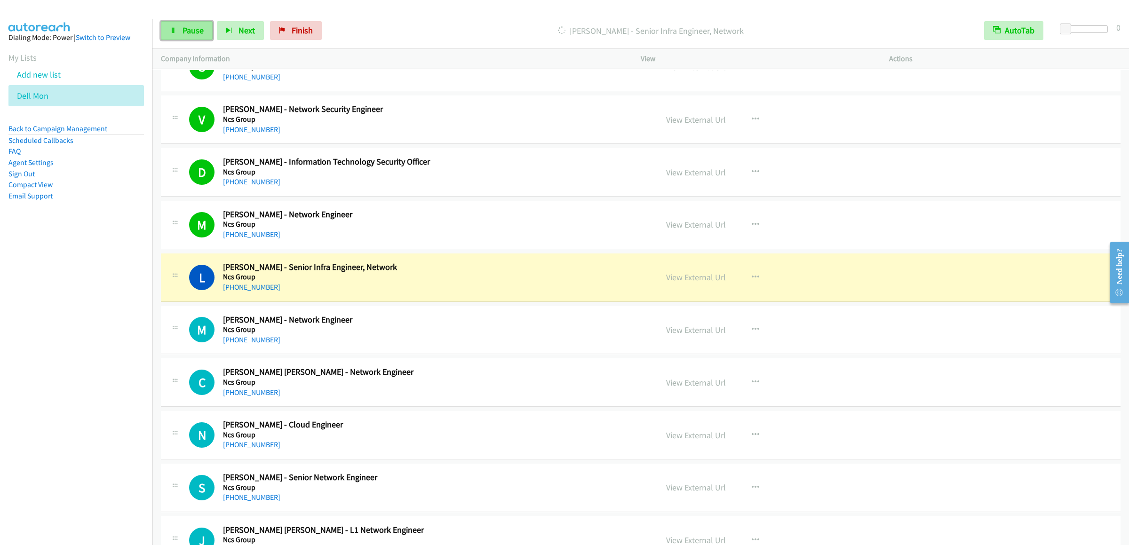
click at [184, 28] on span "Pause" at bounding box center [192, 30] width 21 height 11
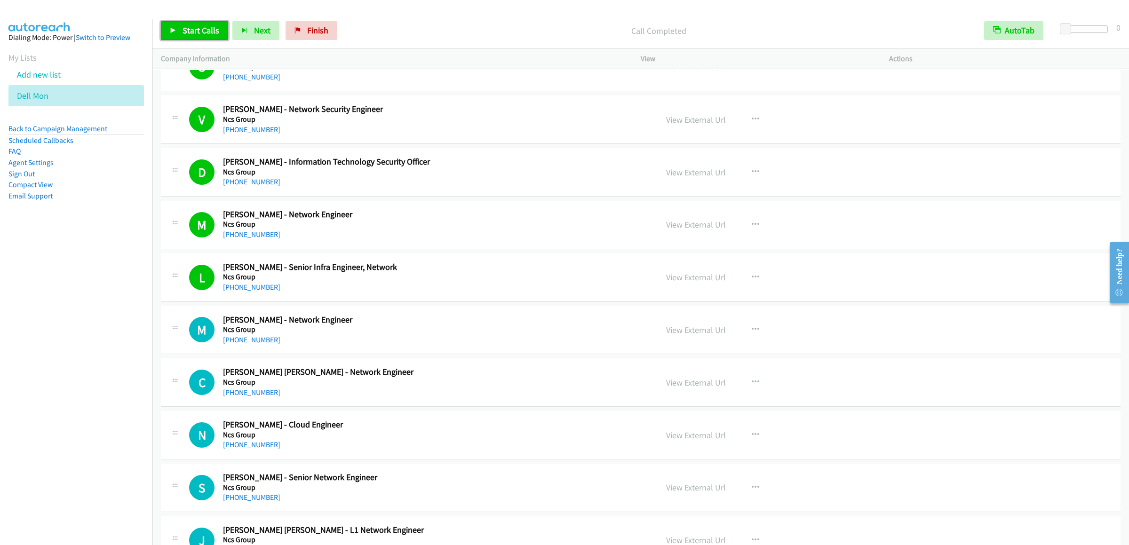
click at [198, 33] on span "Start Calls" at bounding box center [200, 30] width 37 height 11
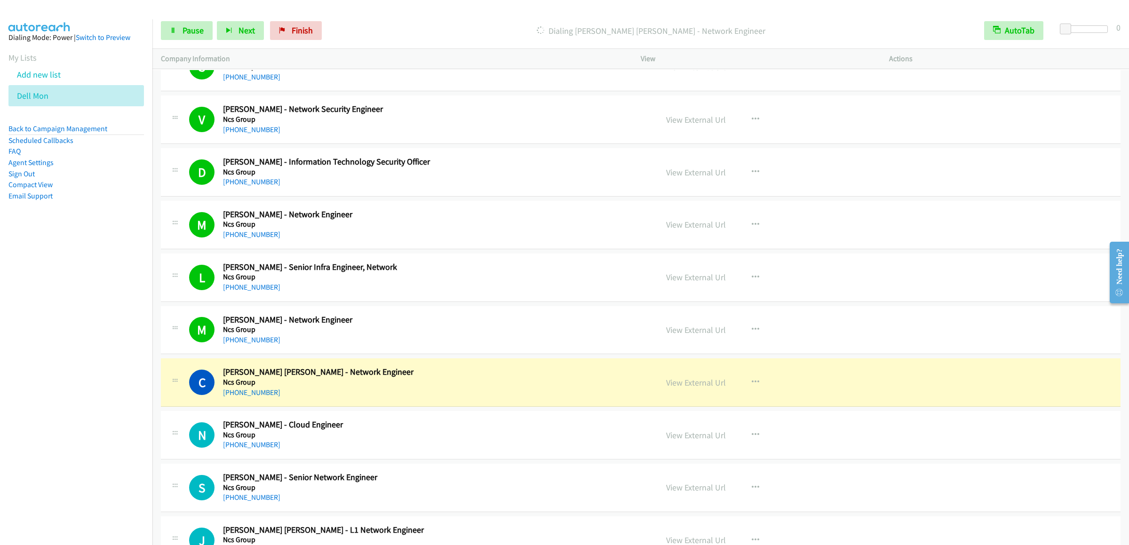
click at [181, 41] on div "Start Calls Pause Next Finish Dialing Caleb Kevin - Network Engineer AutoTab Au…" at bounding box center [640, 31] width 976 height 36
click at [185, 37] on link "Pause" at bounding box center [187, 30] width 52 height 19
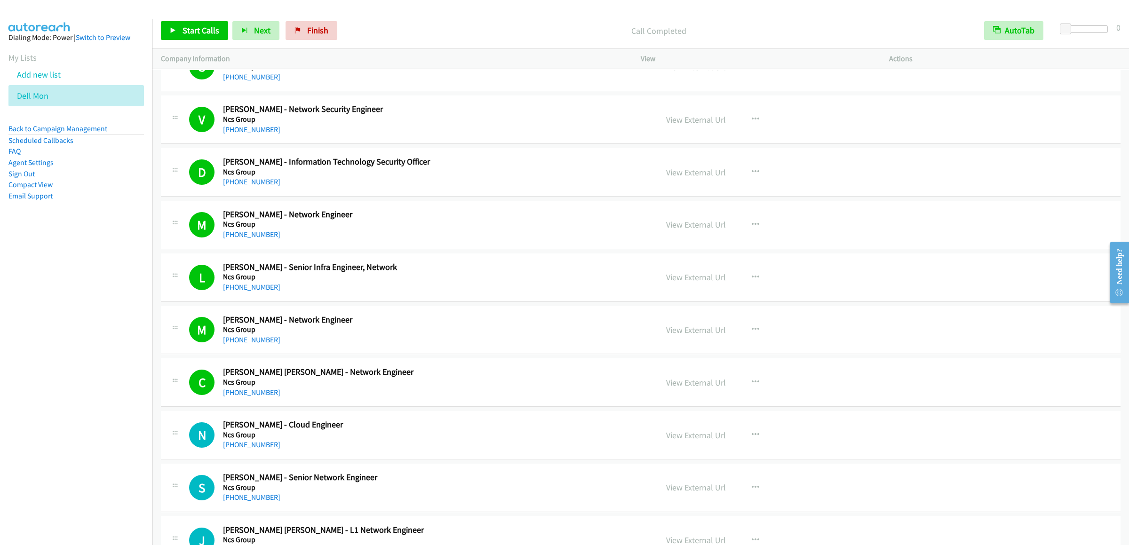
scroll to position [4139, 0]
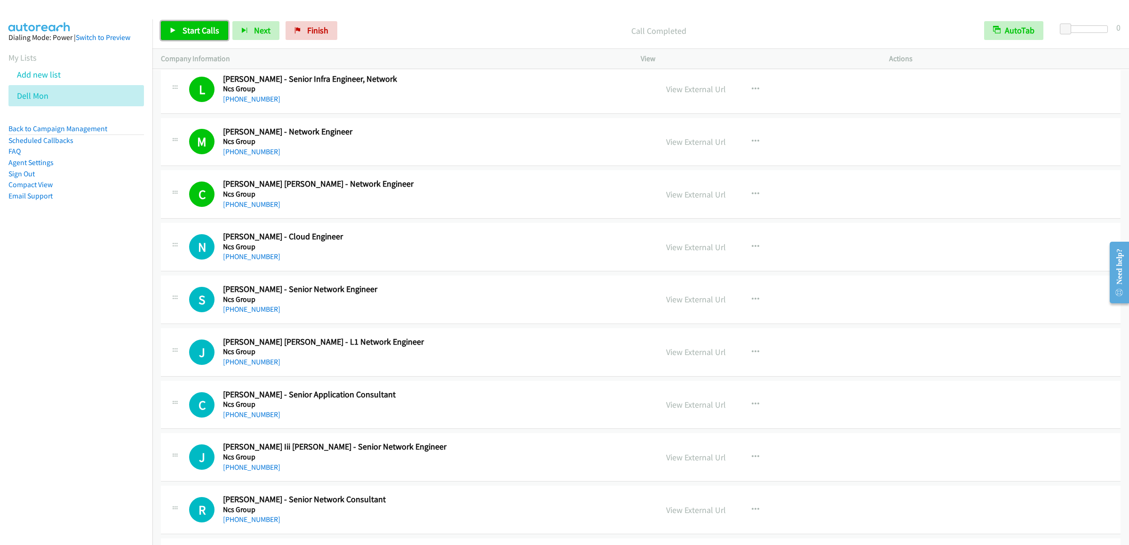
click at [205, 32] on span "Start Calls" at bounding box center [200, 30] width 37 height 11
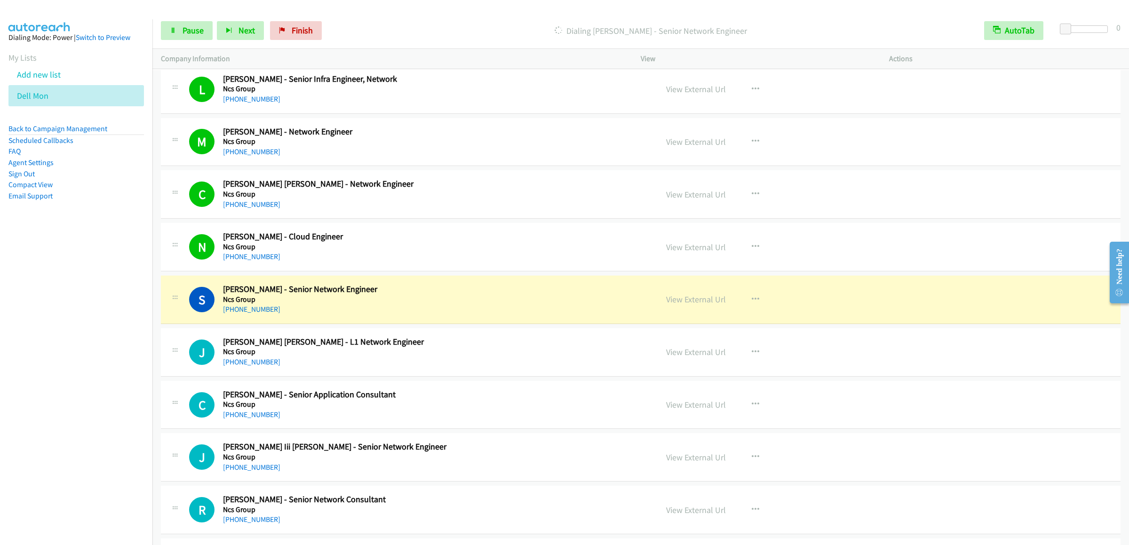
scroll to position [4327, 0]
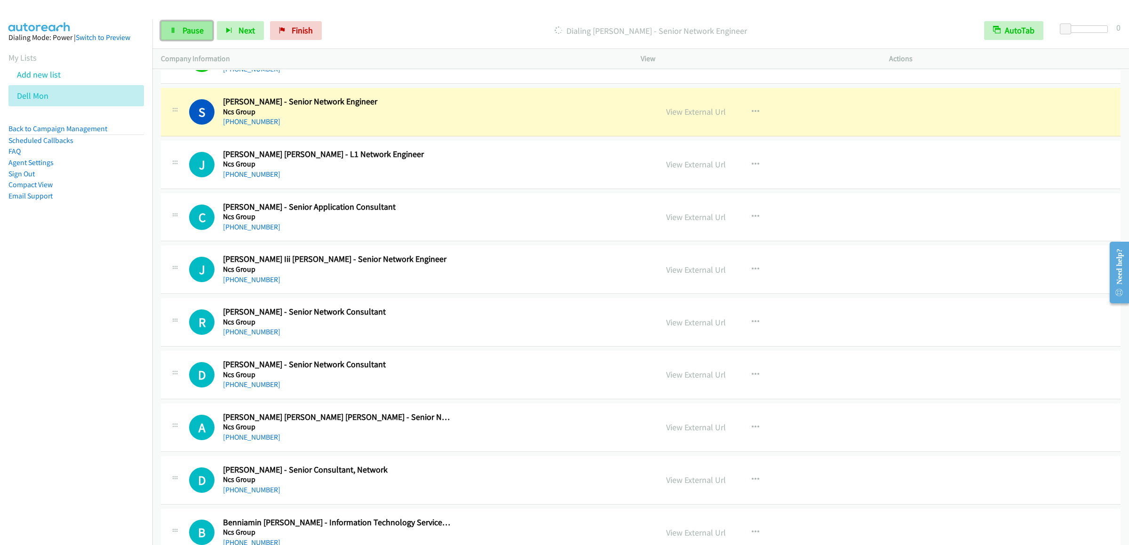
click at [176, 28] on link "Pause" at bounding box center [187, 30] width 52 height 19
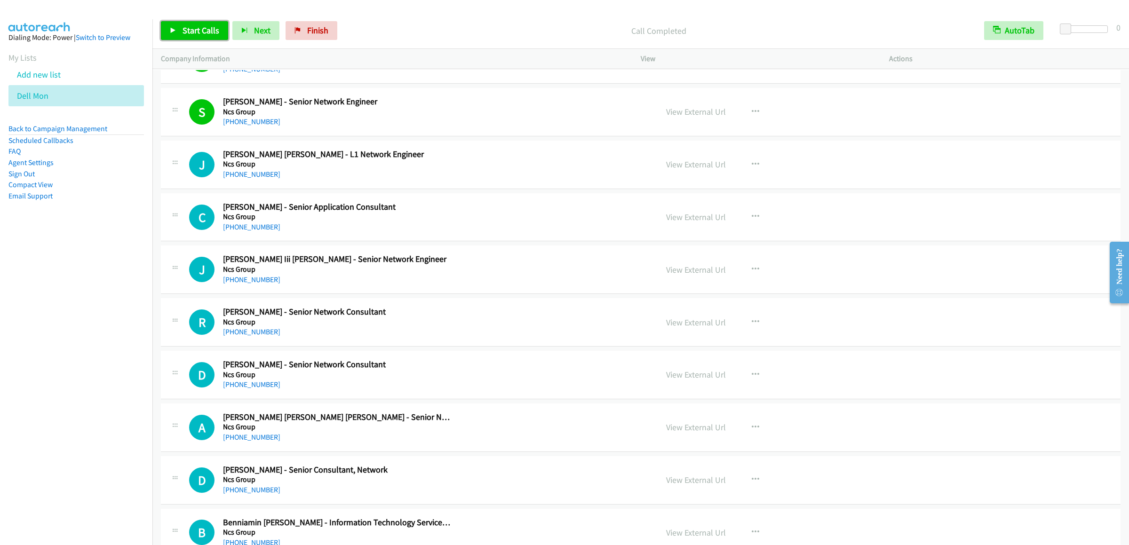
click at [181, 29] on link "Start Calls" at bounding box center [194, 30] width 67 height 19
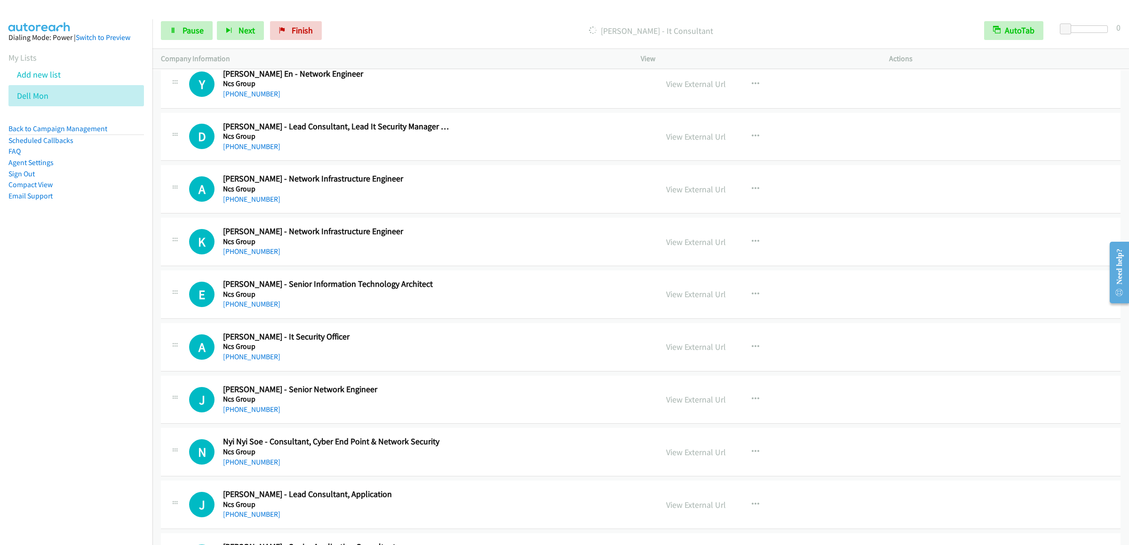
scroll to position [4703, 0]
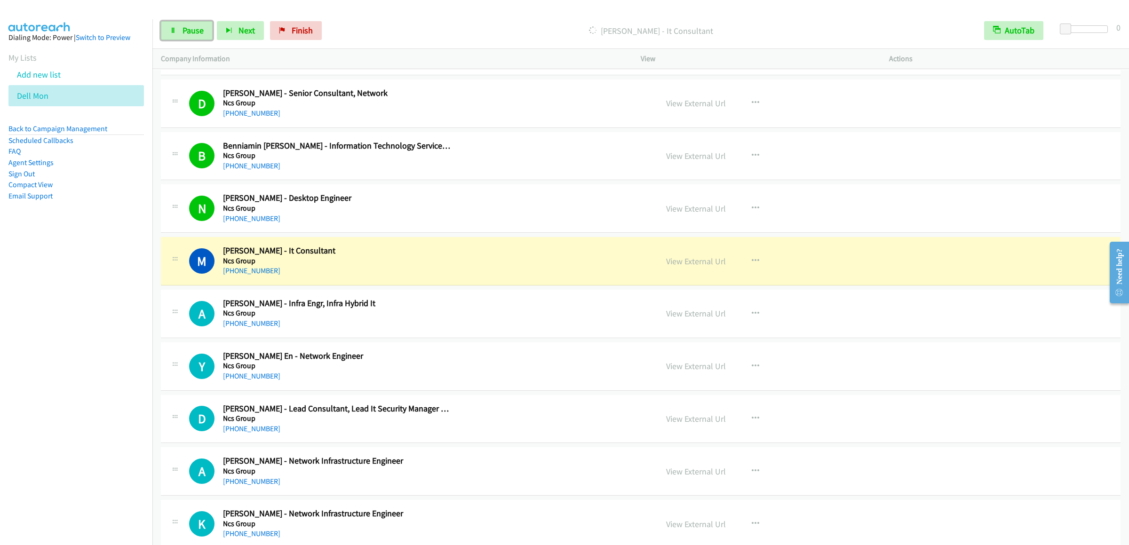
drag, startPoint x: 186, startPoint y: 25, endPoint x: 1093, endPoint y: 143, distance: 914.0
click at [186, 25] on span "Pause" at bounding box center [192, 30] width 21 height 11
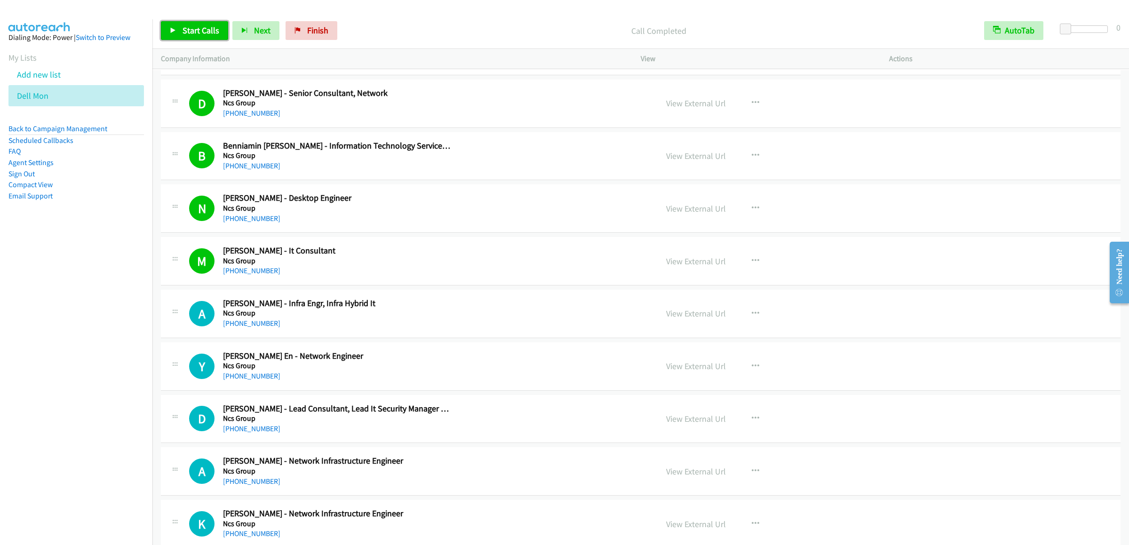
click at [192, 40] on link "Start Calls" at bounding box center [194, 30] width 67 height 19
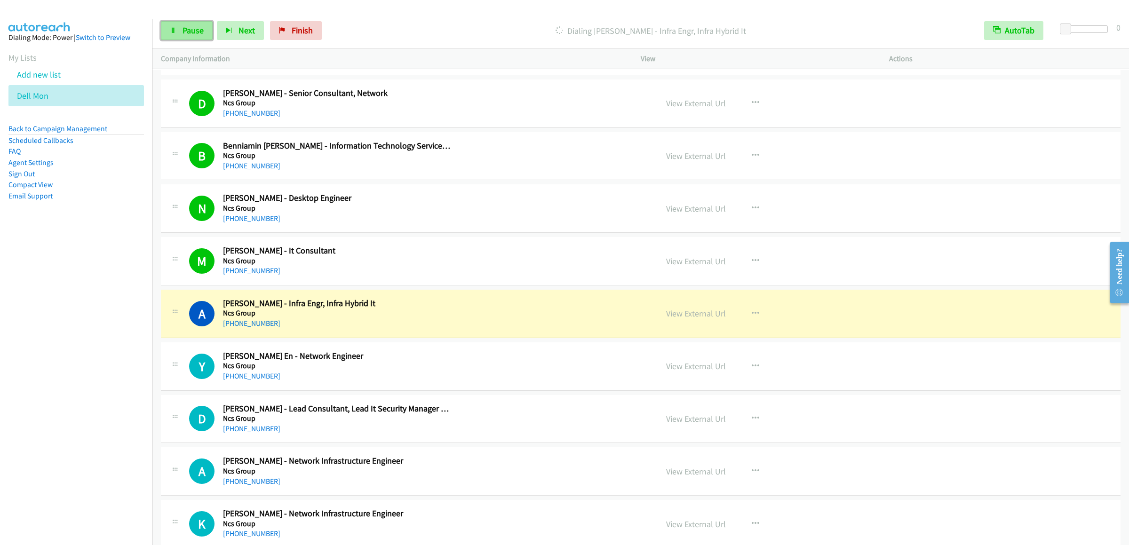
click at [173, 31] on icon at bounding box center [173, 31] width 7 height 7
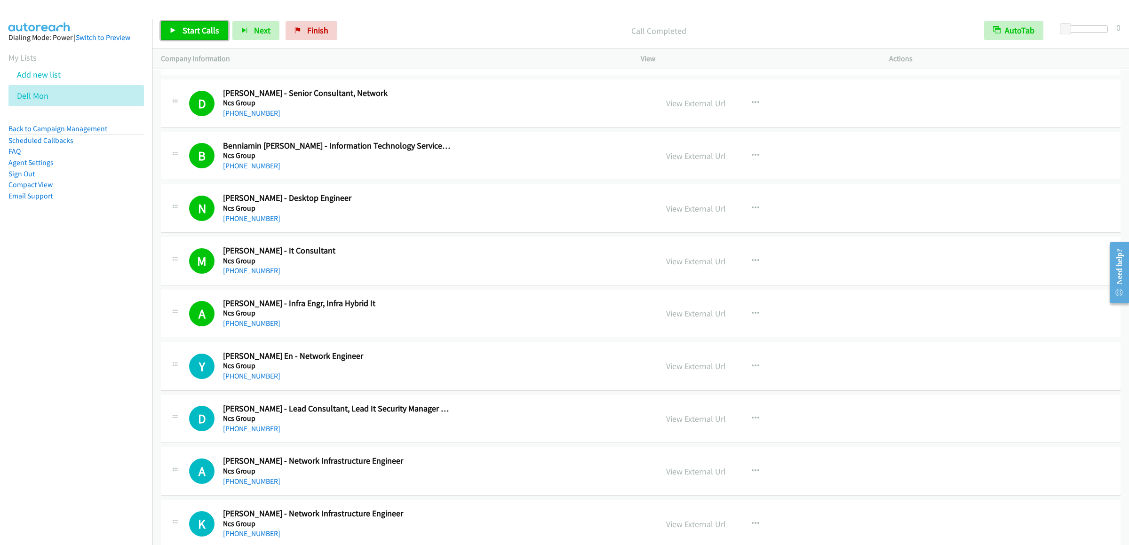
click at [188, 34] on span "Start Calls" at bounding box center [200, 30] width 37 height 11
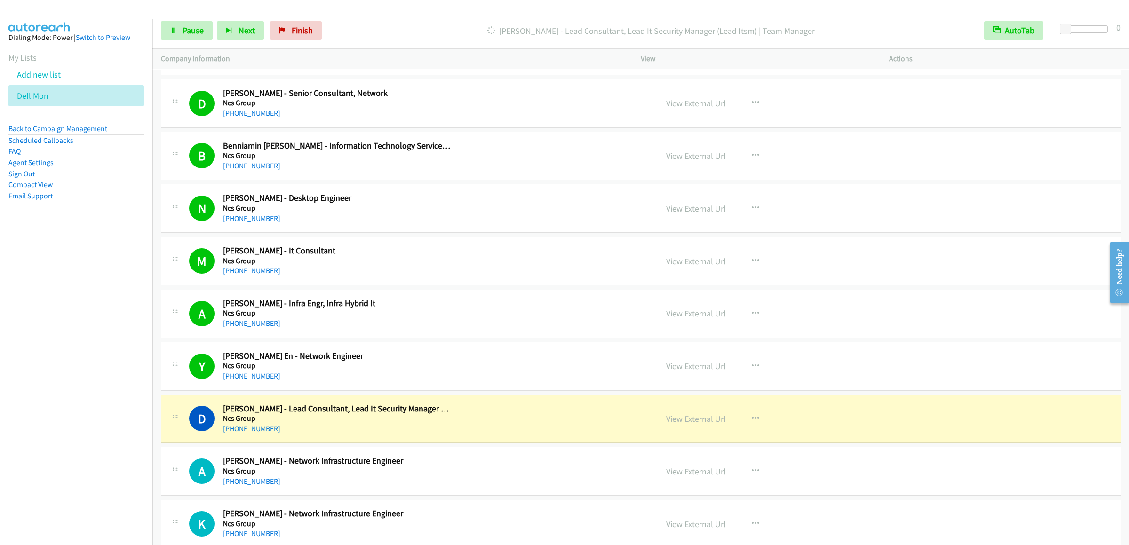
scroll to position [4798, 0]
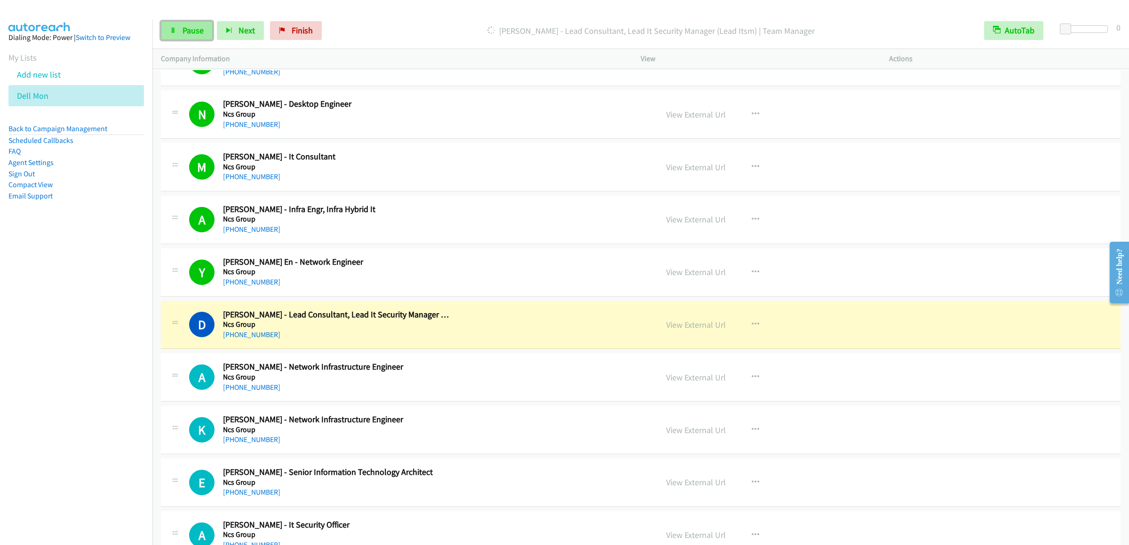
click at [174, 30] on icon at bounding box center [173, 31] width 7 height 7
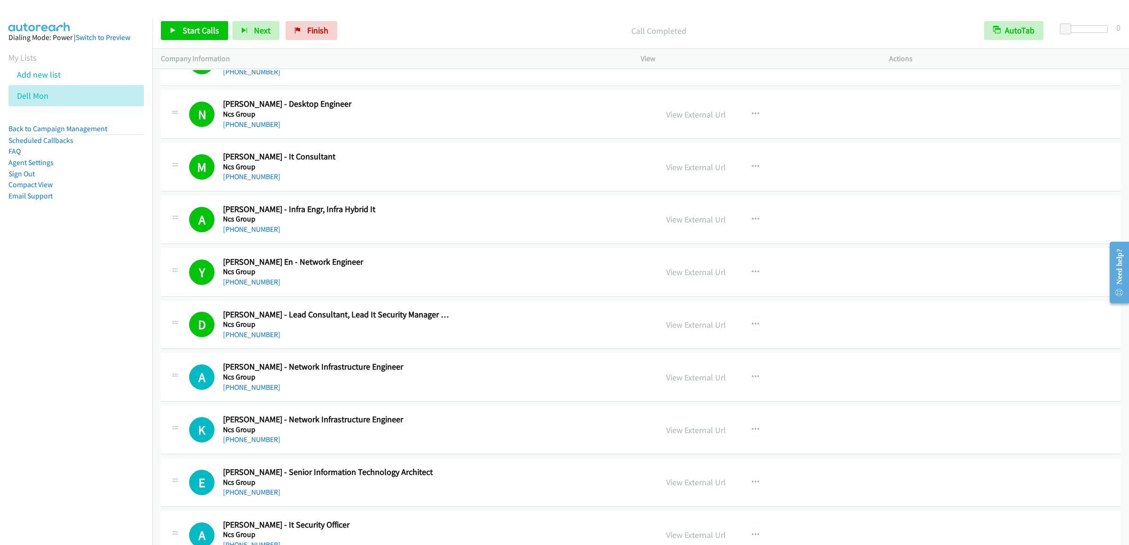
click at [198, 20] on div "Start Calls Pause Next Finish Call Completed AutoTab AutoTab 0" at bounding box center [640, 31] width 976 height 36
click at [188, 29] on span "Start Calls" at bounding box center [200, 30] width 37 height 11
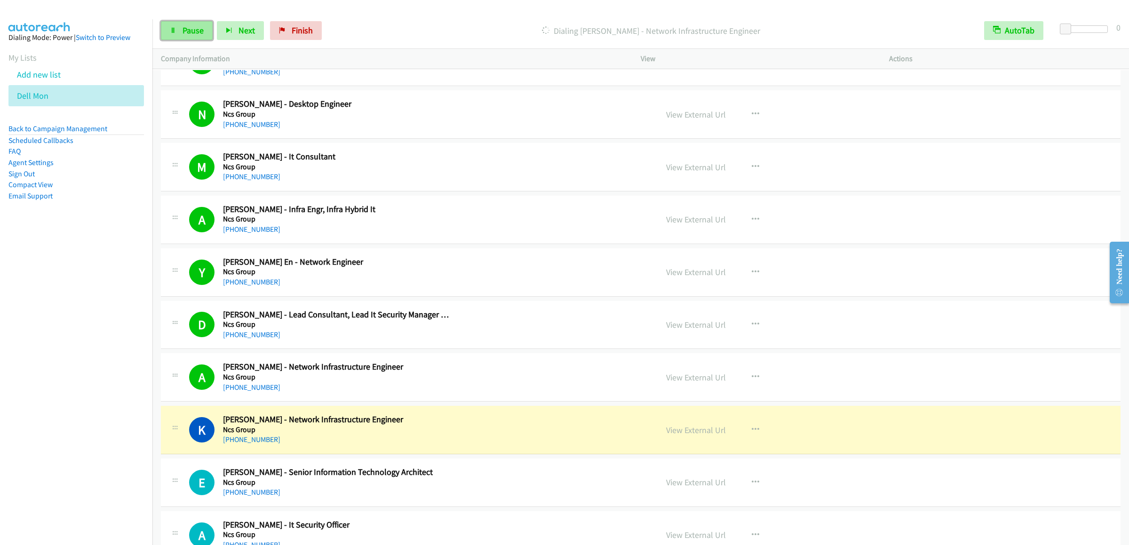
click at [188, 34] on span "Pause" at bounding box center [192, 30] width 21 height 11
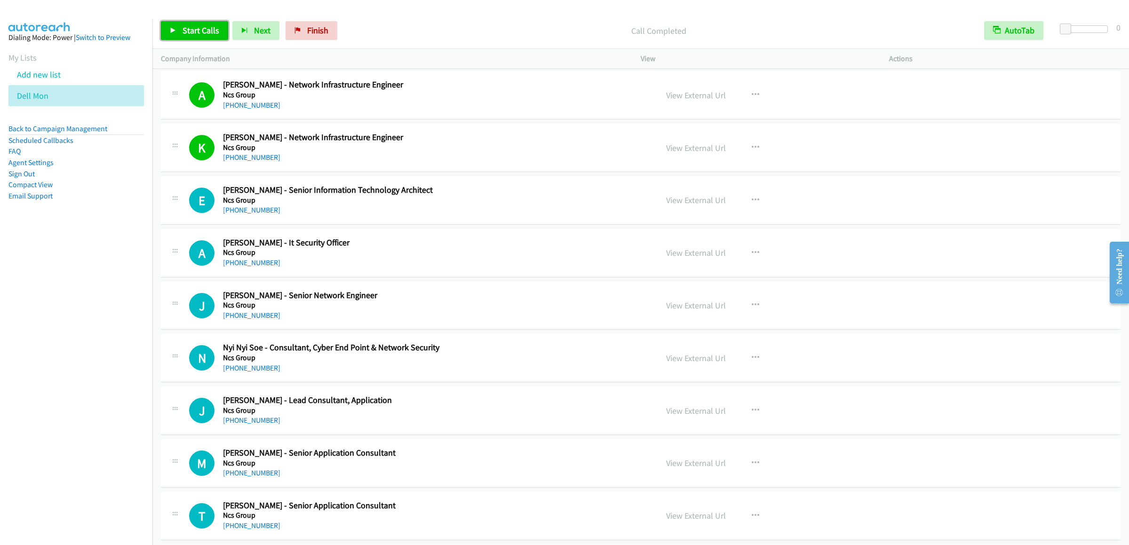
click at [193, 28] on span "Start Calls" at bounding box center [200, 30] width 37 height 11
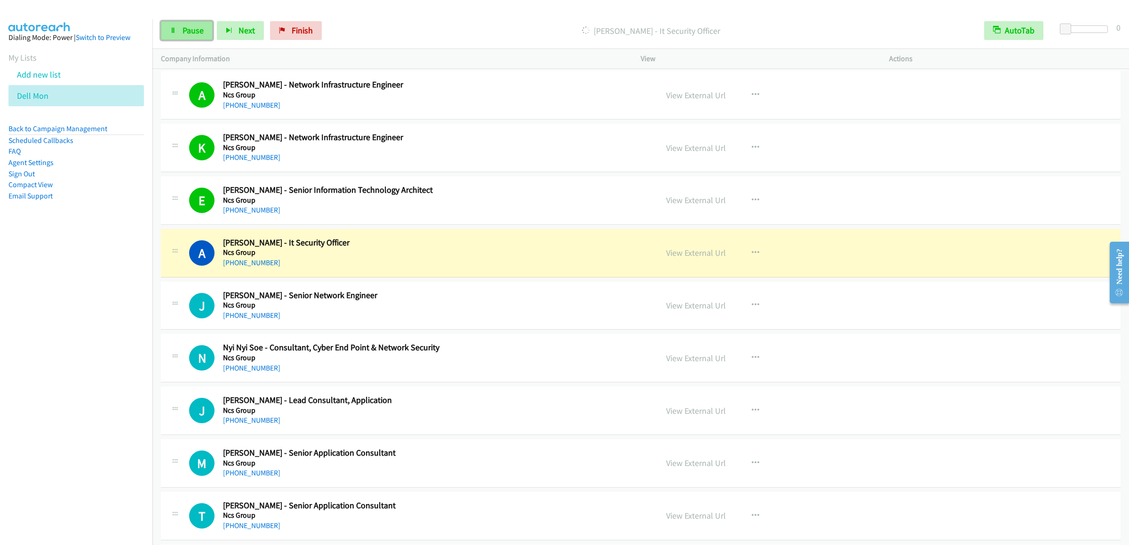
click at [190, 25] on span "Pause" at bounding box center [192, 30] width 21 height 11
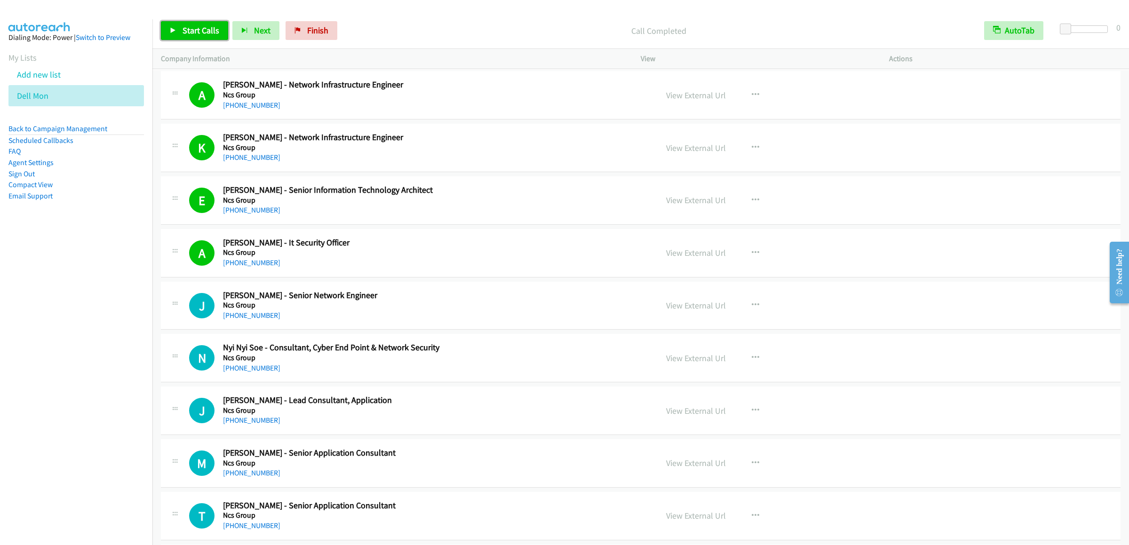
click at [188, 37] on link "Start Calls" at bounding box center [194, 30] width 67 height 19
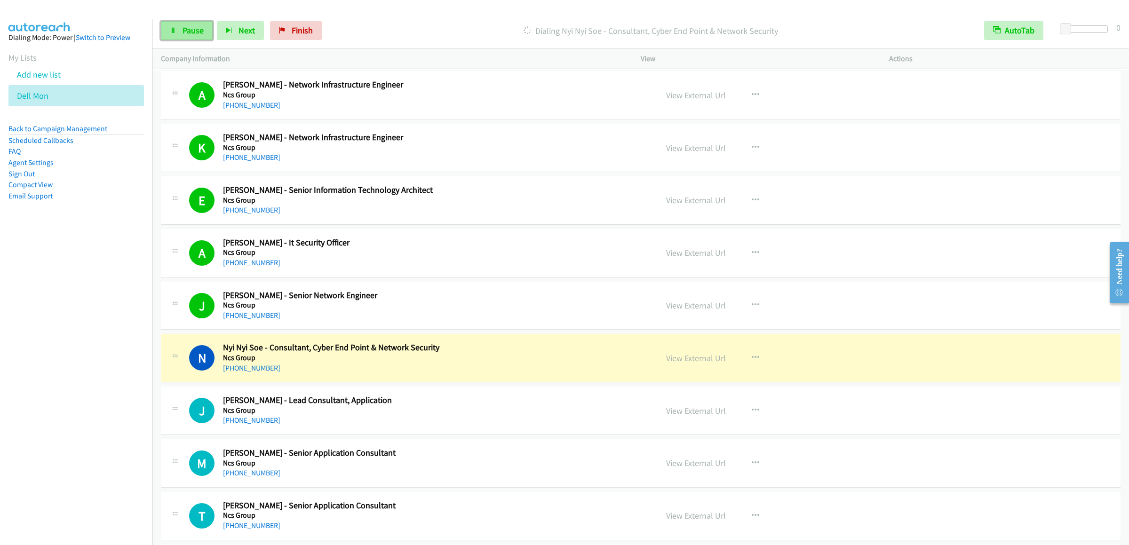
click at [182, 35] on span "Pause" at bounding box center [192, 30] width 21 height 11
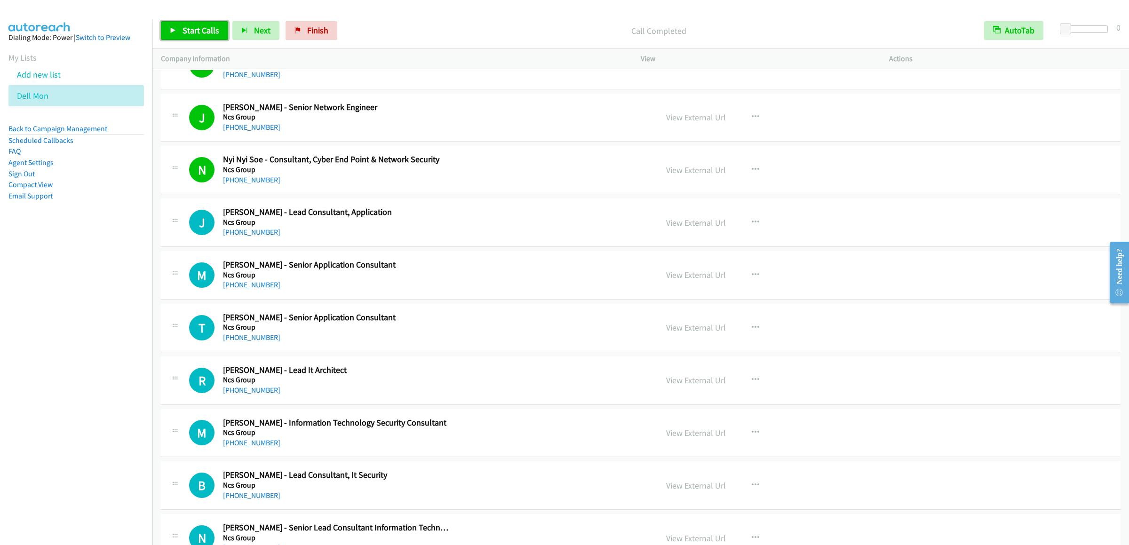
click at [203, 27] on span "Start Calls" at bounding box center [200, 30] width 37 height 11
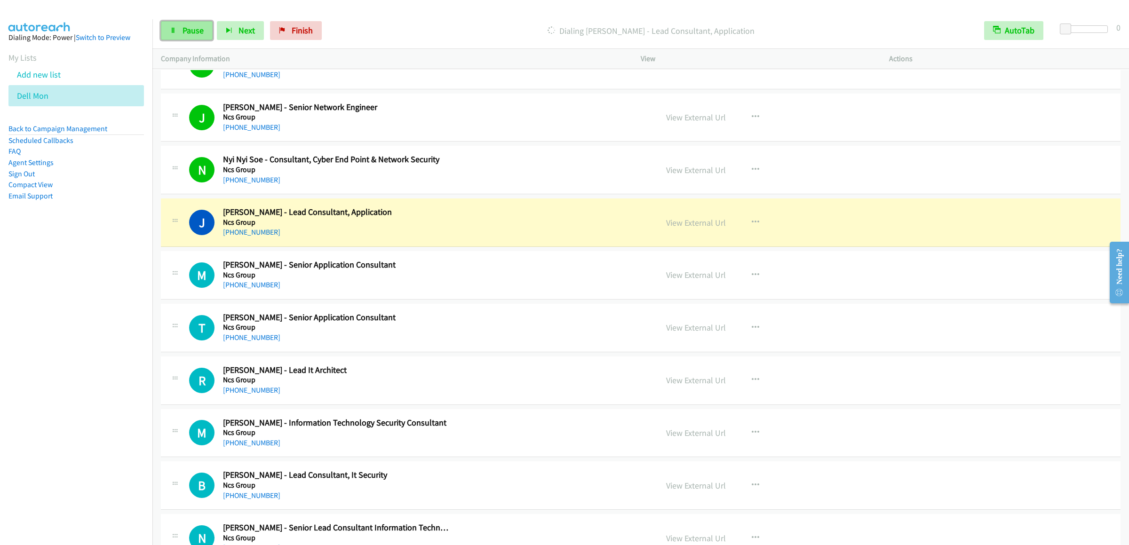
click at [190, 32] on span "Pause" at bounding box center [192, 30] width 21 height 11
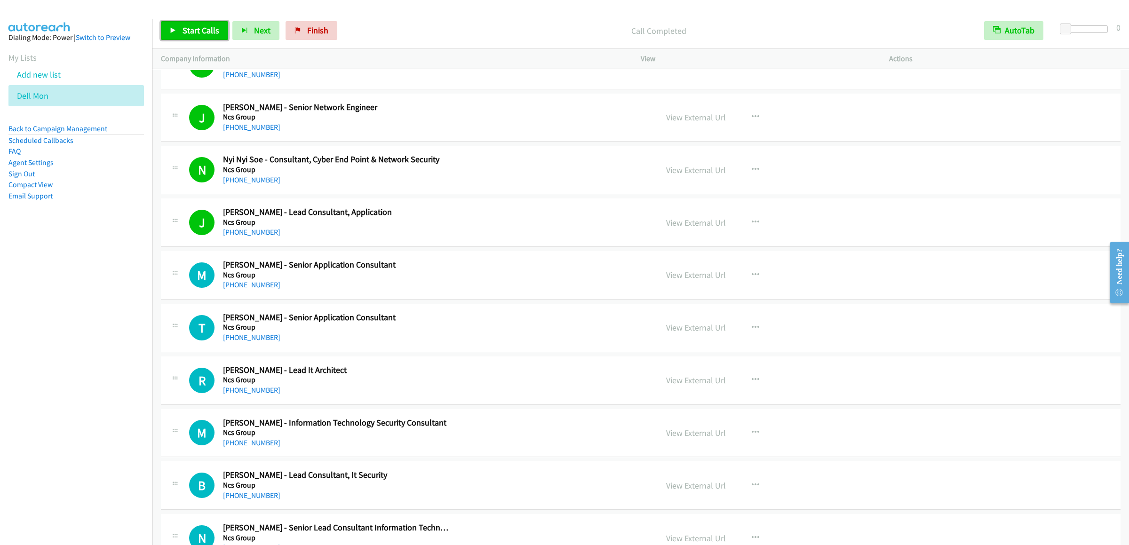
click at [206, 32] on span "Start Calls" at bounding box center [200, 30] width 37 height 11
drag, startPoint x: 446, startPoint y: 488, endPoint x: 420, endPoint y: 418, distance: 74.7
click at [446, 488] on div "B Callback Scheduled Balaji Mohan - Lead Consultant, It Security Ncs Group Asia…" at bounding box center [641, 485] width 960 height 48
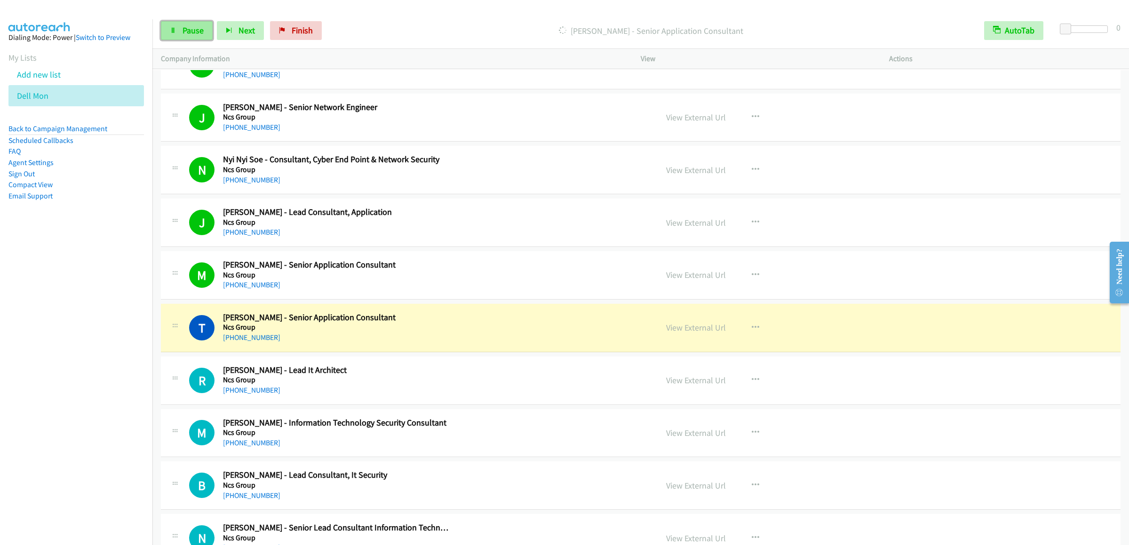
click at [190, 24] on link "Pause" at bounding box center [187, 30] width 52 height 19
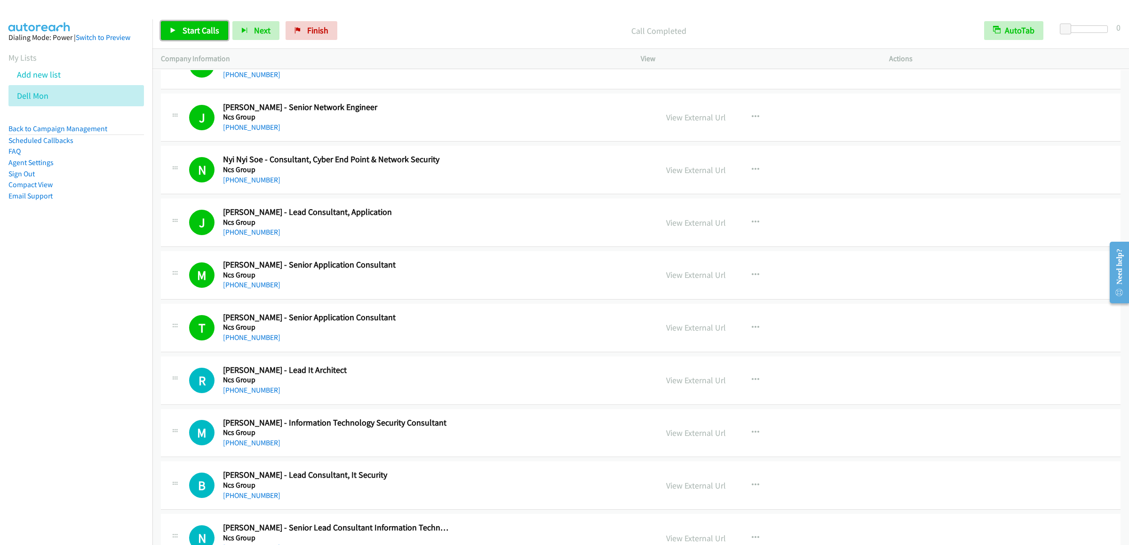
click at [211, 30] on span "Start Calls" at bounding box center [200, 30] width 37 height 11
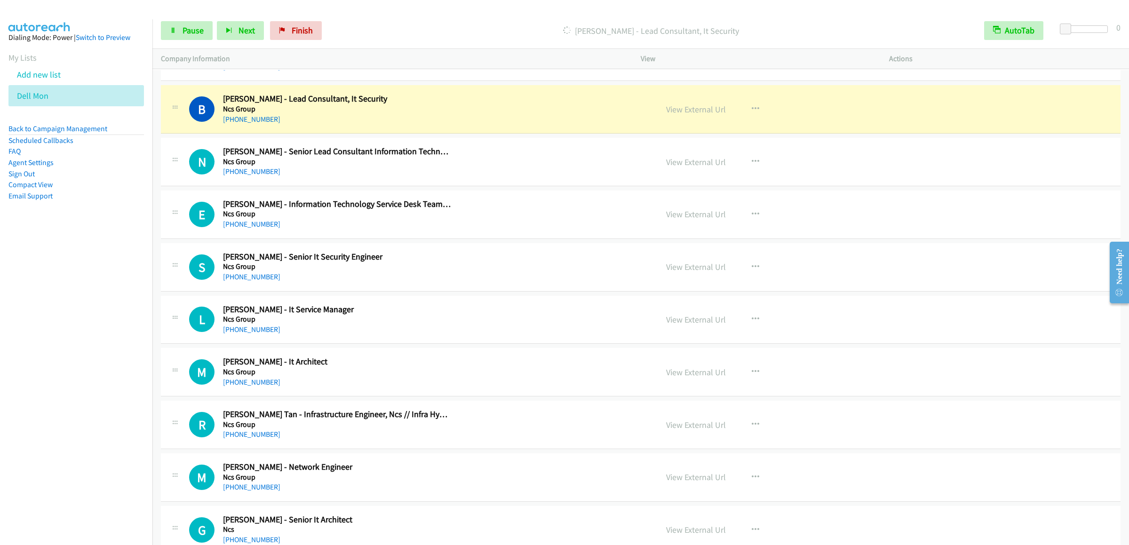
click at [190, 19] on div "Start Calls Pause Next Finish Dialing Balaji Mohan - Lead Consultant, It Securi…" at bounding box center [640, 31] width 976 height 36
click at [190, 34] on span "Pause" at bounding box center [192, 30] width 21 height 11
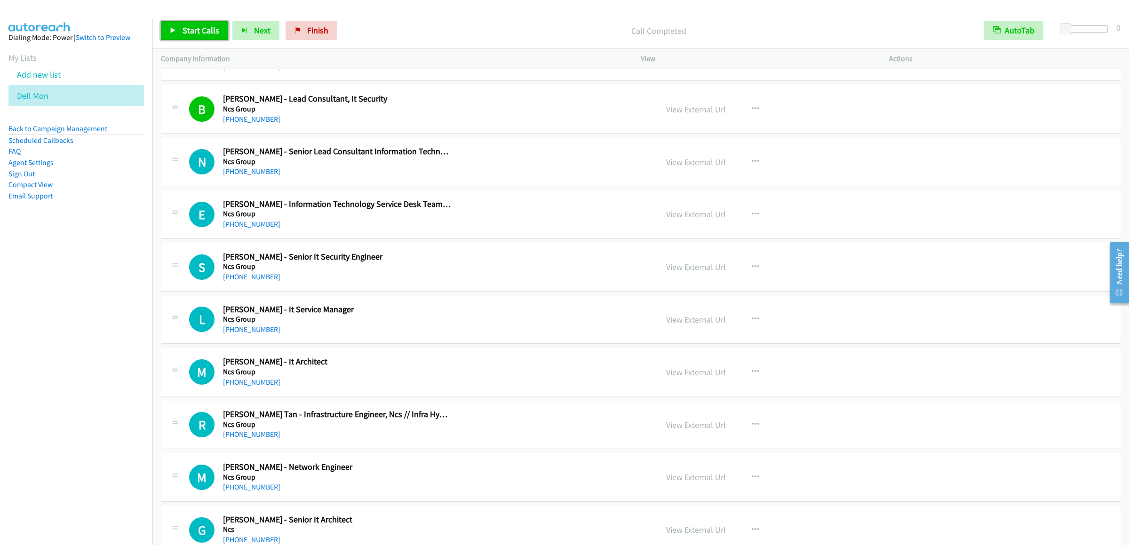
click at [193, 39] on link "Start Calls" at bounding box center [194, 30] width 67 height 19
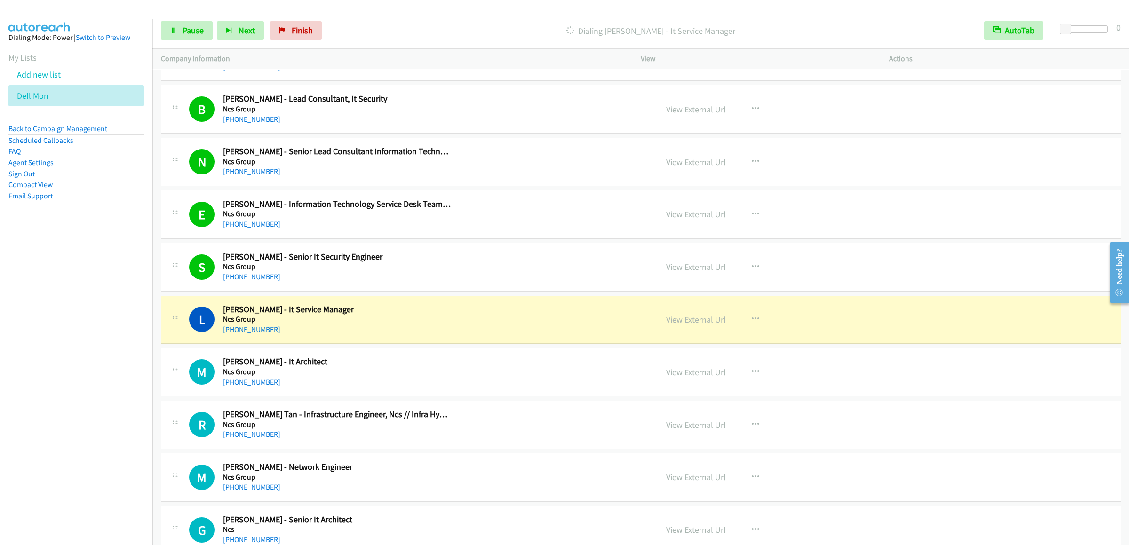
scroll to position [5832, 0]
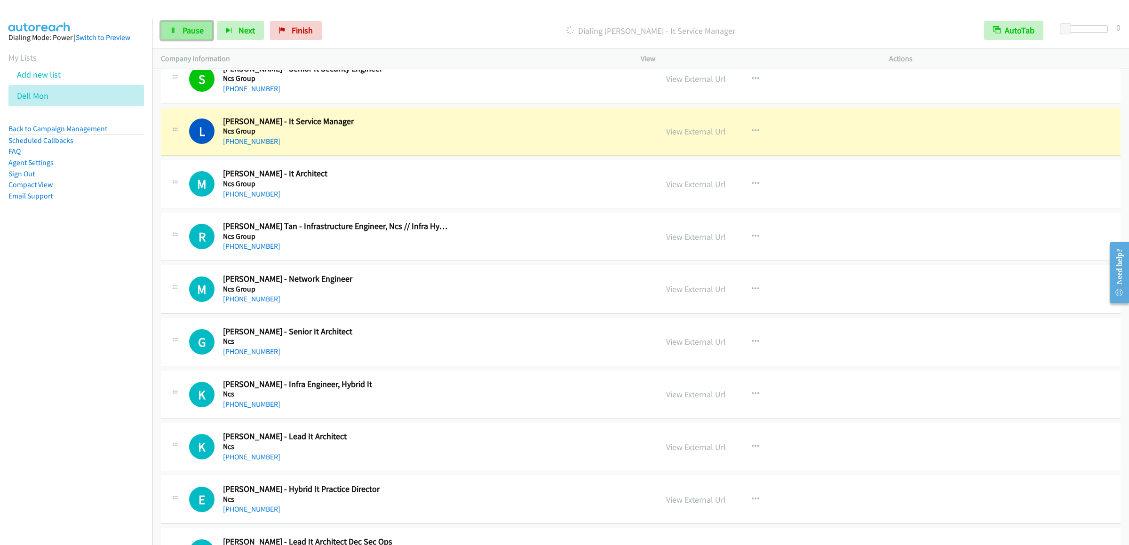
click at [175, 25] on link "Pause" at bounding box center [187, 30] width 52 height 19
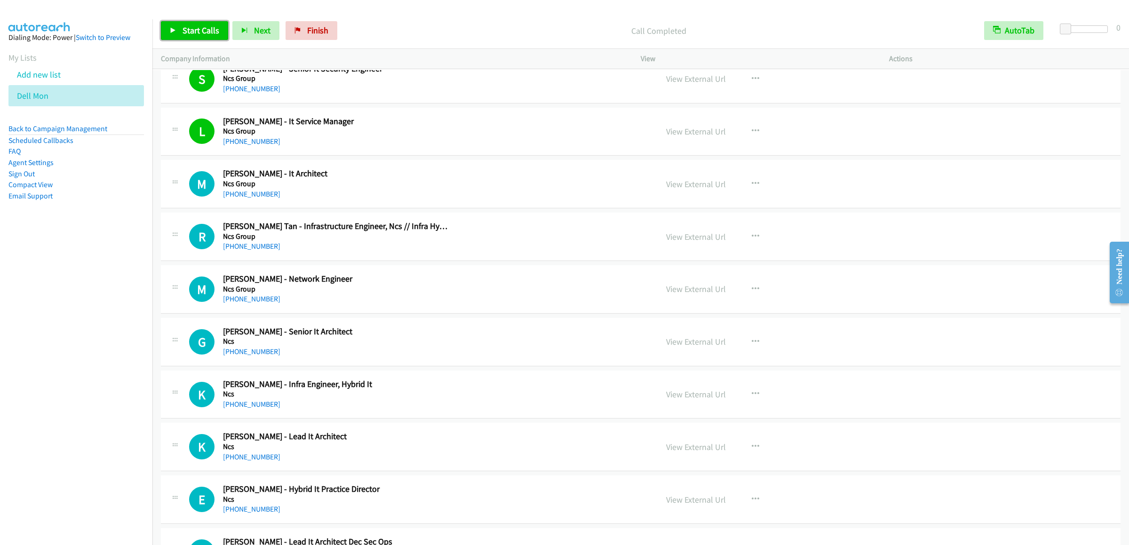
click at [186, 27] on span "Start Calls" at bounding box center [200, 30] width 37 height 11
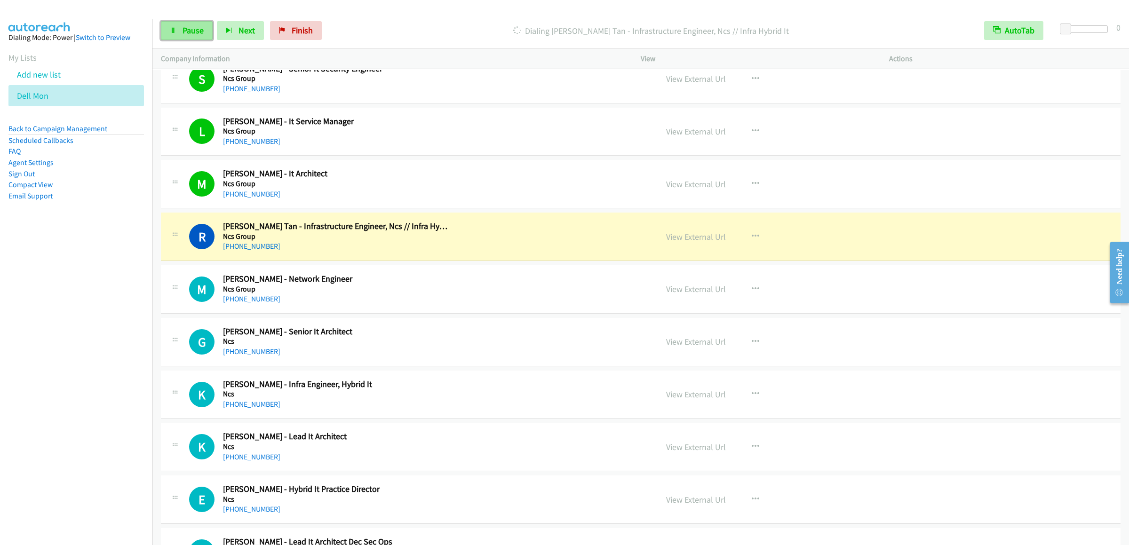
click at [181, 36] on link "Pause" at bounding box center [187, 30] width 52 height 19
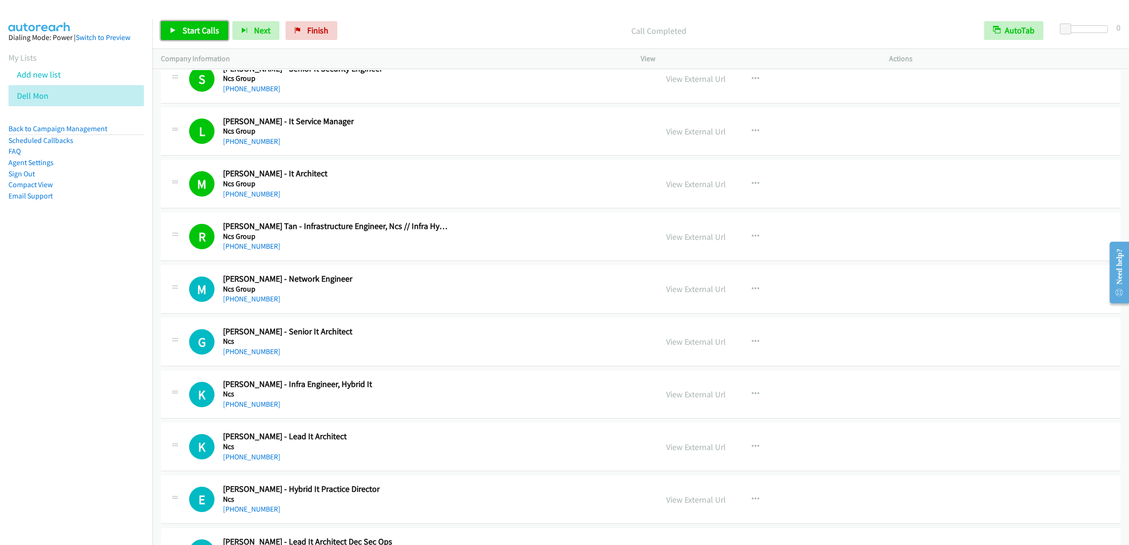
drag, startPoint x: 170, startPoint y: 32, endPoint x: 171, endPoint y: 42, distance: 9.9
click at [170, 32] on icon at bounding box center [173, 31] width 7 height 7
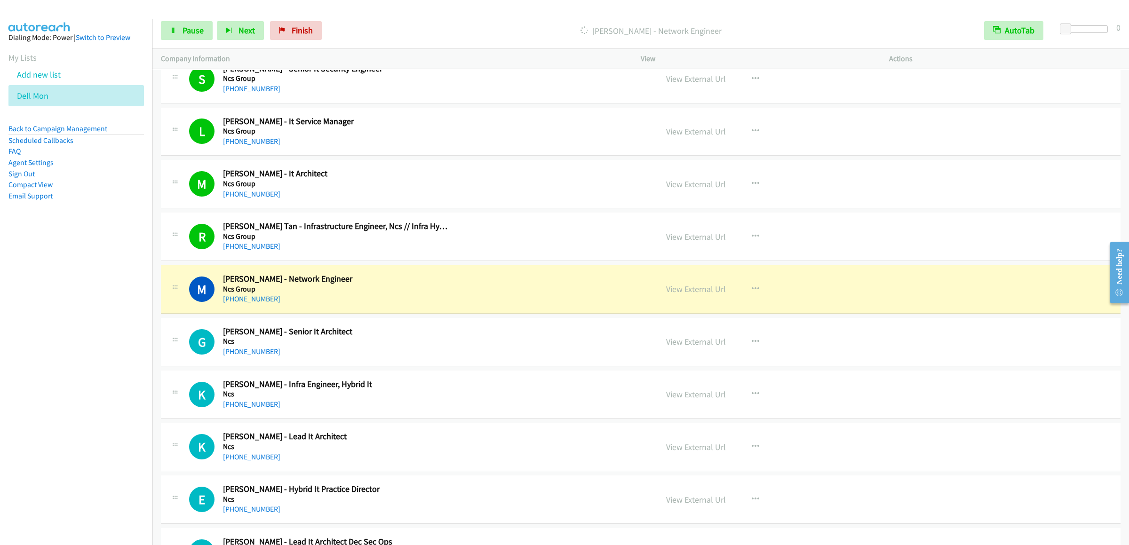
scroll to position [5926, 0]
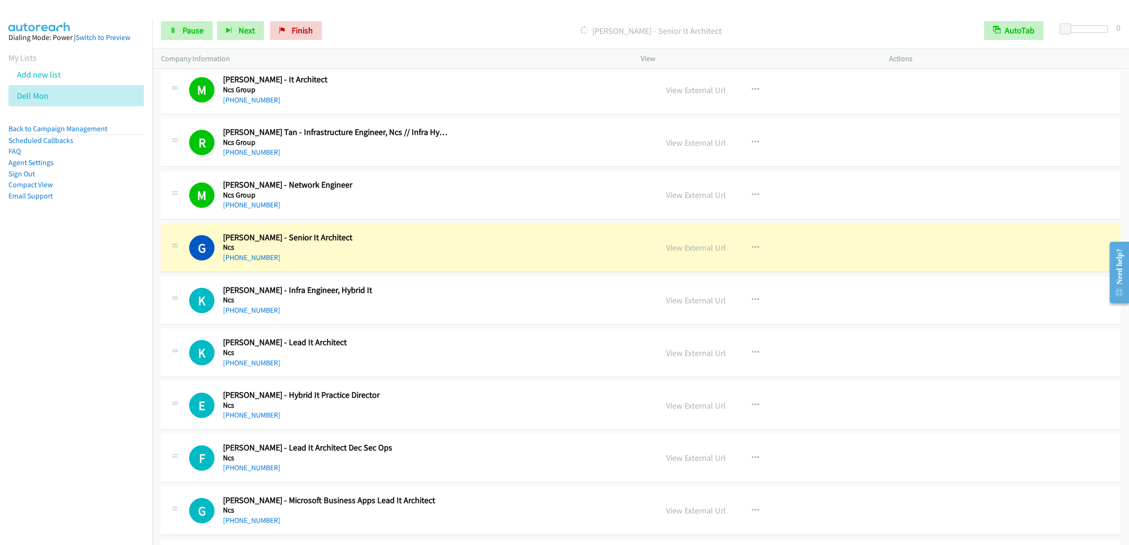
click at [742, 23] on div "Dialing Goloknath Mishra - Senior It Architect" at bounding box center [651, 30] width 650 height 19
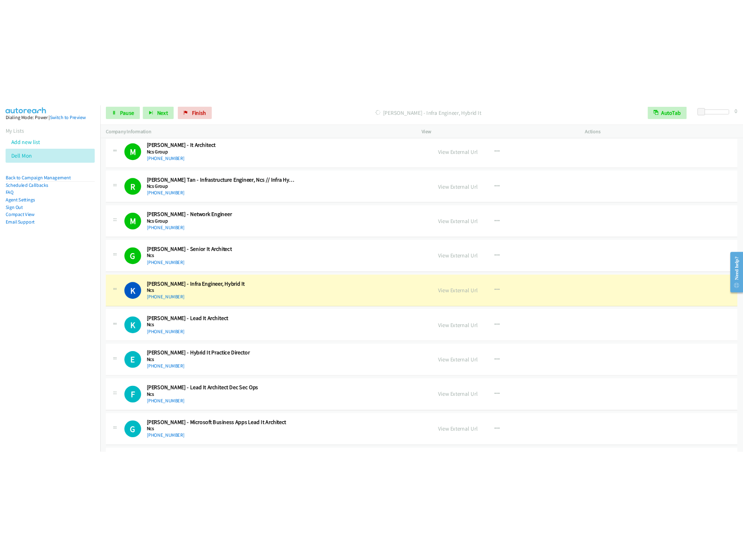
scroll to position [6115, 0]
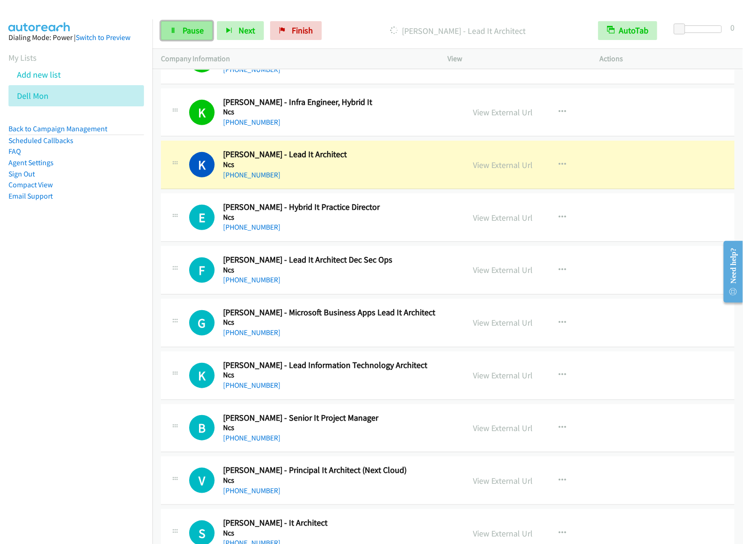
click at [179, 38] on link "Pause" at bounding box center [187, 30] width 52 height 19
